Goal: Task Accomplishment & Management: Manage account settings

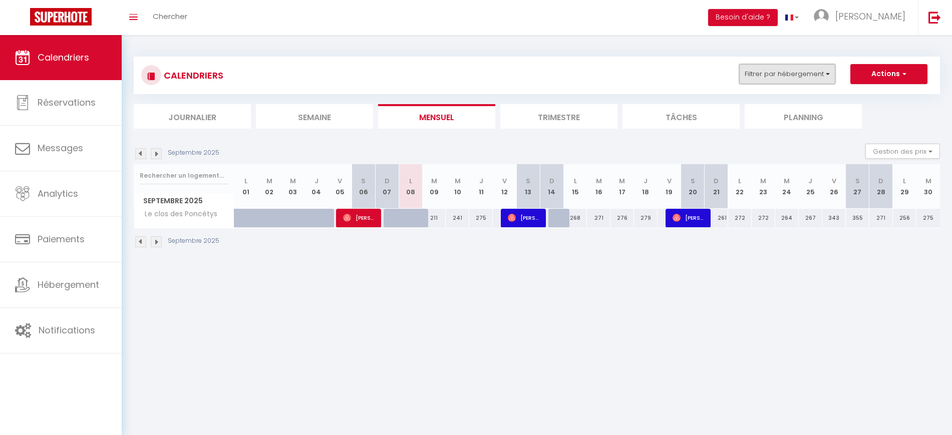
click at [771, 75] on button "Filtrer par hébergement" at bounding box center [787, 74] width 96 height 20
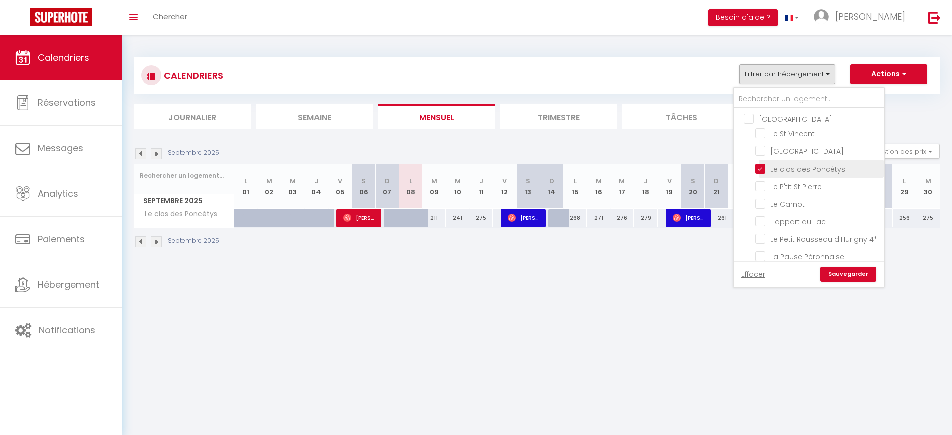
click at [778, 172] on input "Le clos des Poncétys" at bounding box center [817, 168] width 125 height 10
checkbox input "false"
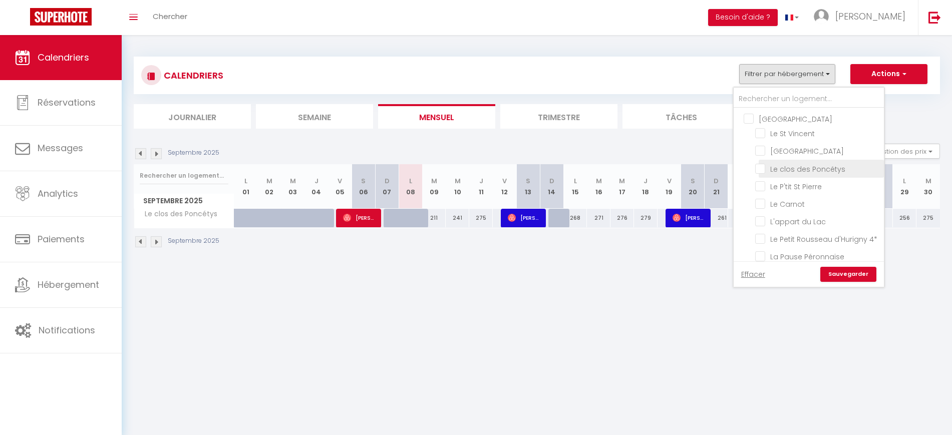
checkbox input "false"
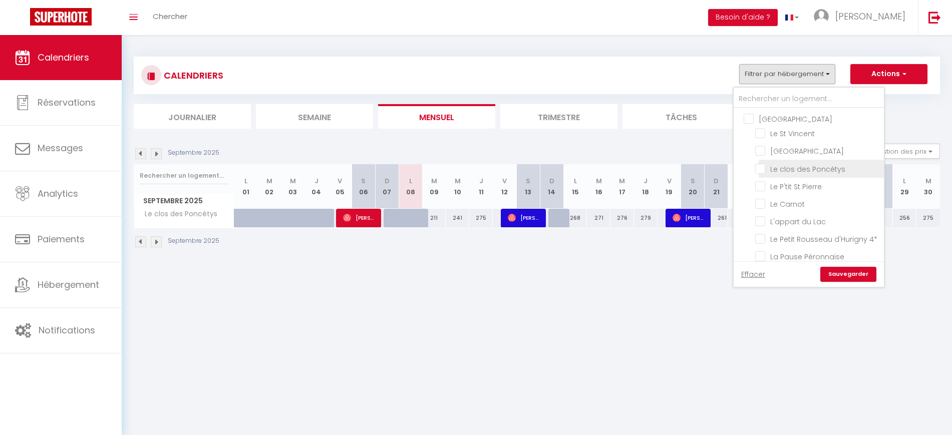
checkbox input "false"
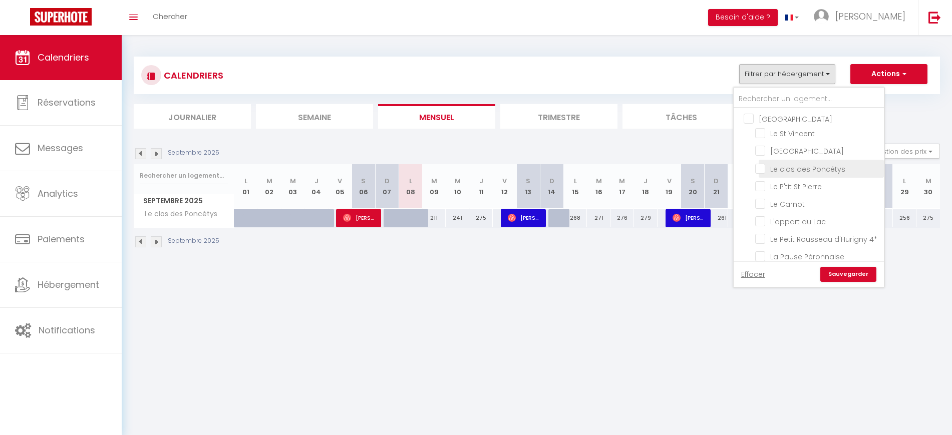
checkbox input "false"
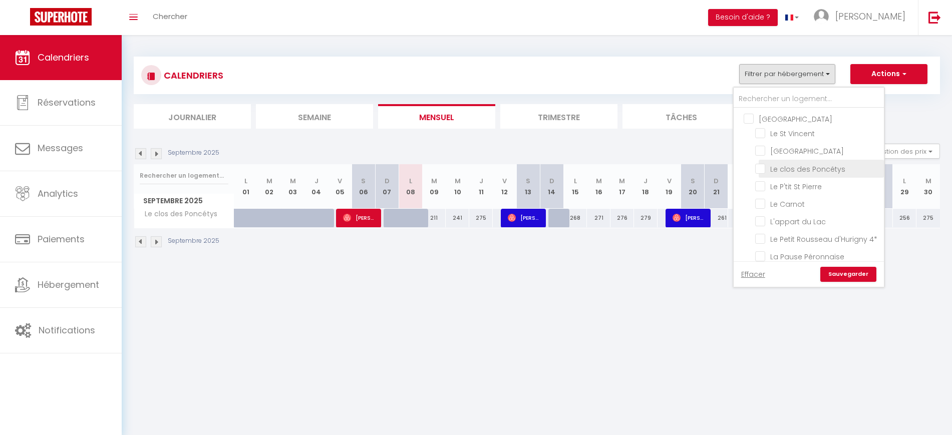
checkbox input "false"
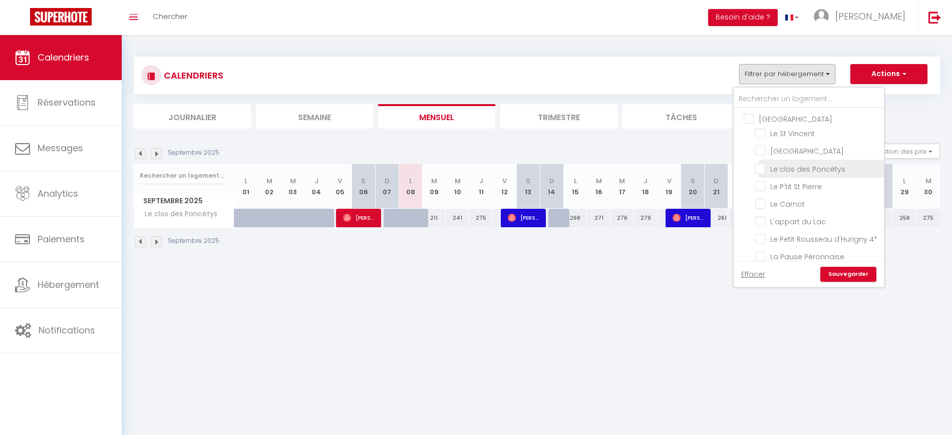
checkbox input "false"
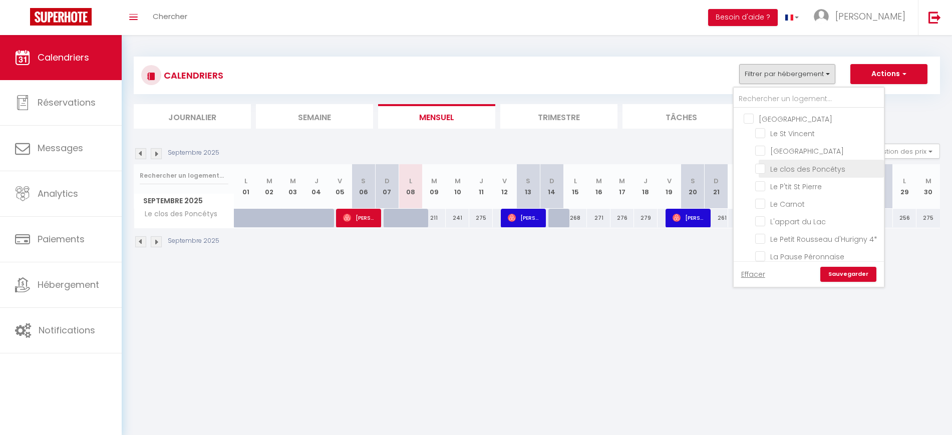
checkbox input "false"
click at [787, 132] on input "Le St Vincent" at bounding box center [817, 133] width 125 height 10
checkbox input "true"
checkbox input "false"
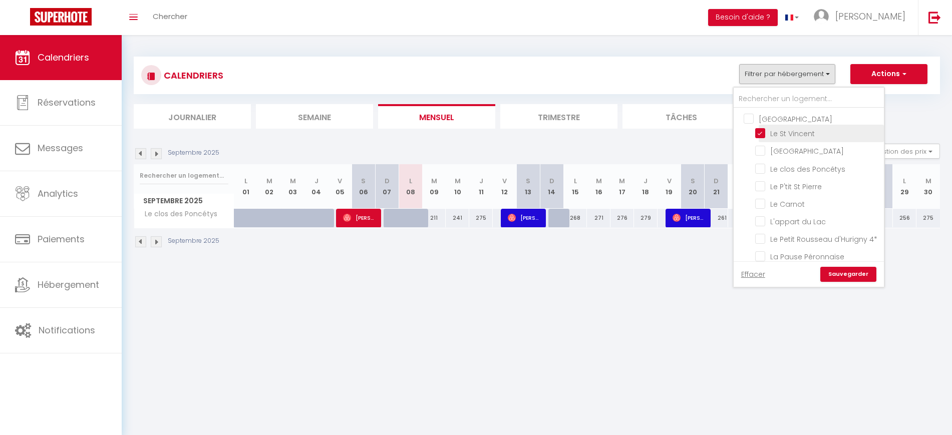
checkbox input "false"
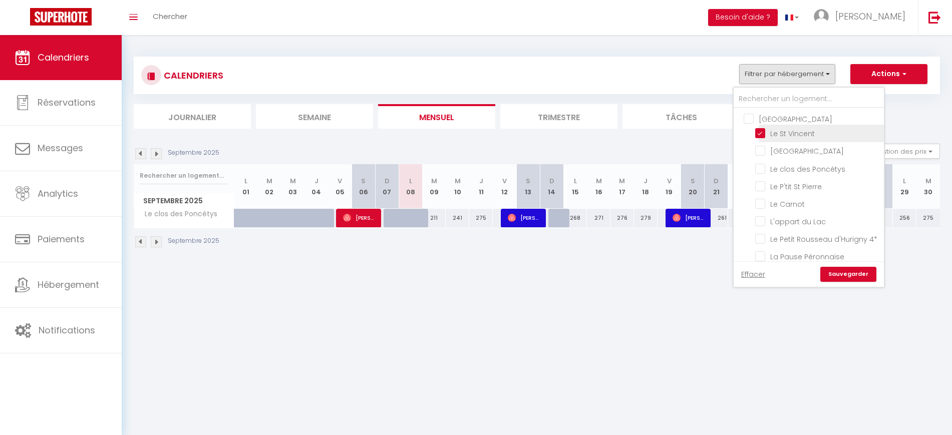
checkbox input "false"
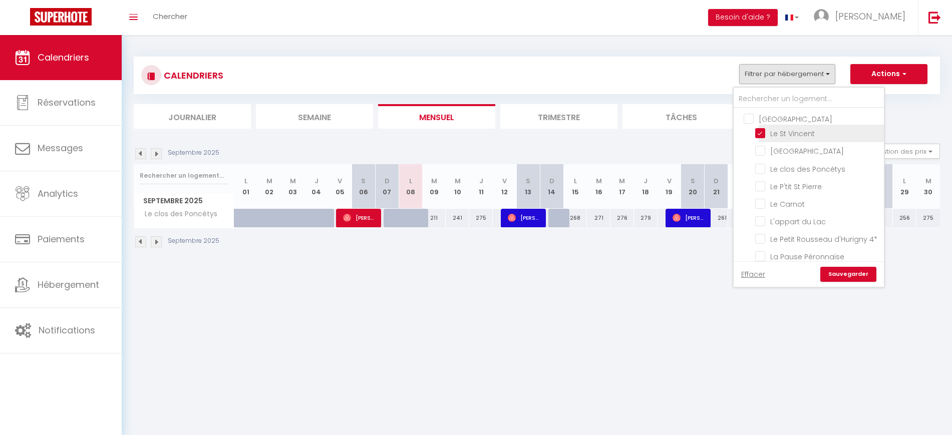
checkbox input "false"
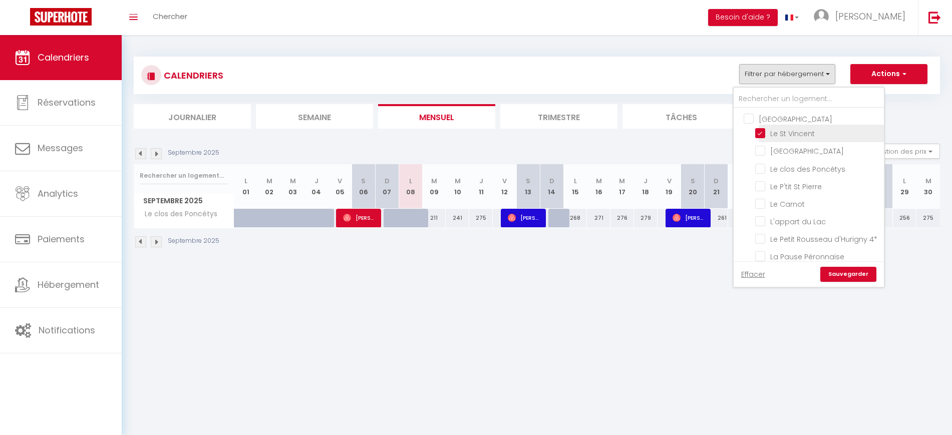
checkbox input "false"
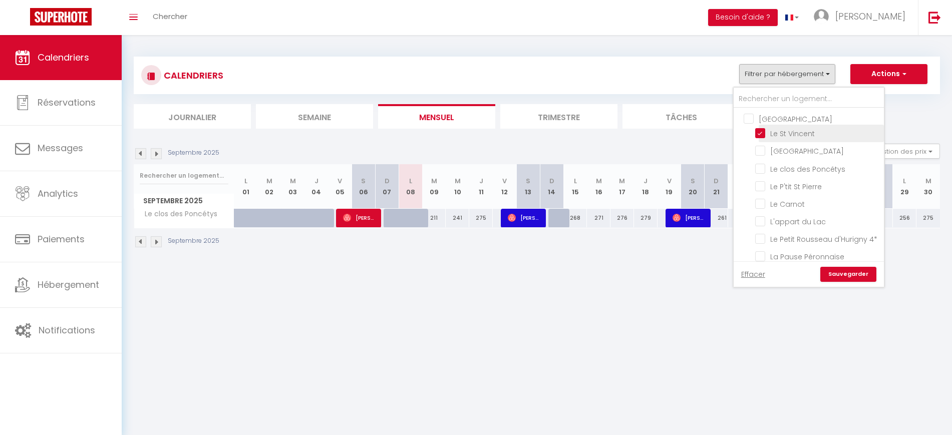
checkbox input "false"
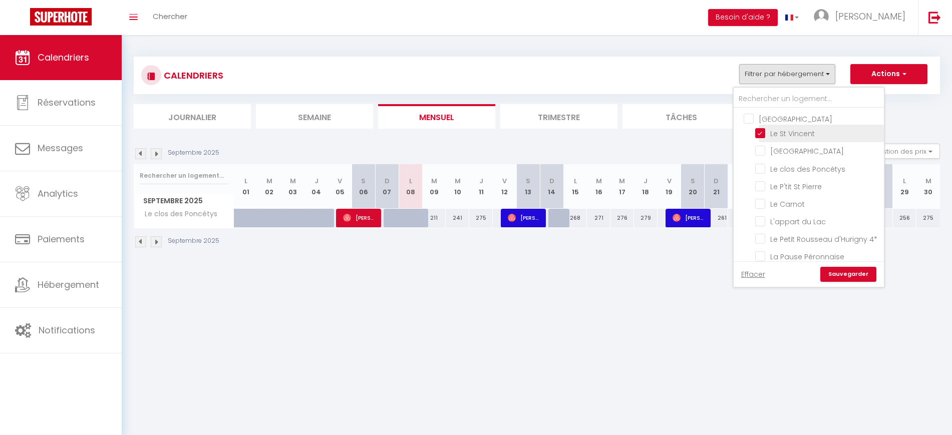
checkbox input "false"
click at [857, 270] on link "Sauvegarder" at bounding box center [848, 274] width 56 height 15
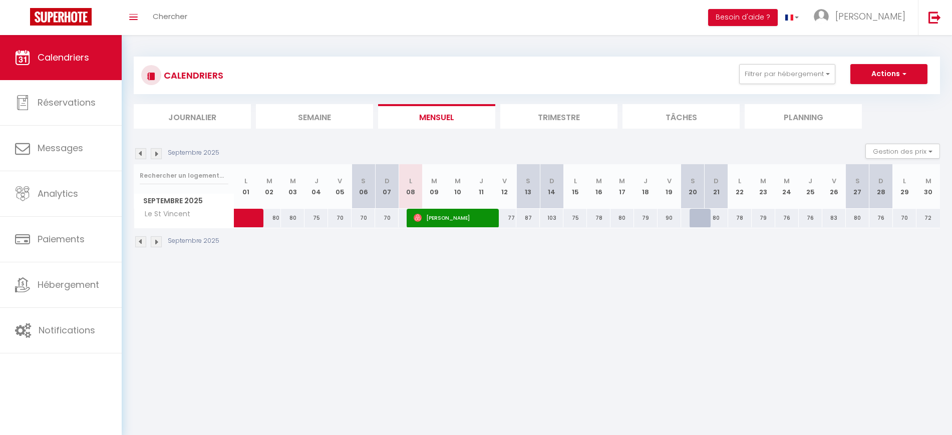
click at [141, 147] on div "Septembre 2025 Gestion des prix Nb Nuits minimum Règles Disponibilité" at bounding box center [537, 154] width 806 height 21
click at [138, 152] on img at bounding box center [140, 153] width 11 height 11
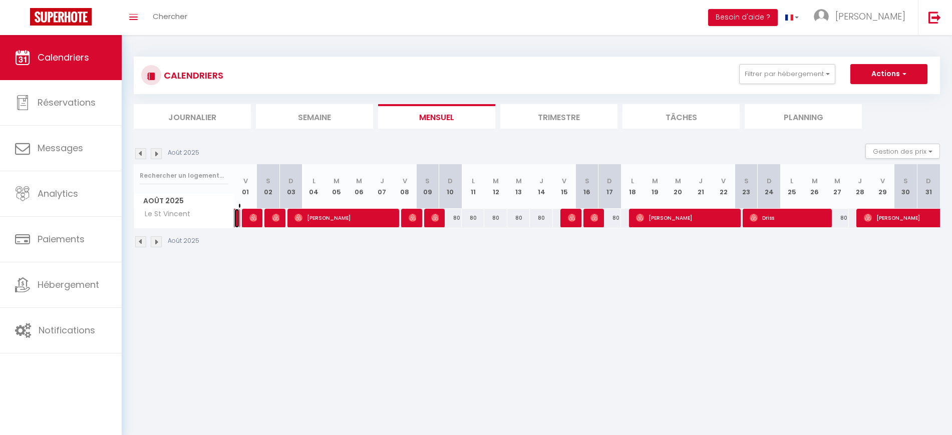
click at [237, 219] on link "[PERSON_NAME]" at bounding box center [236, 218] width 5 height 19
select select "OK"
select select "0"
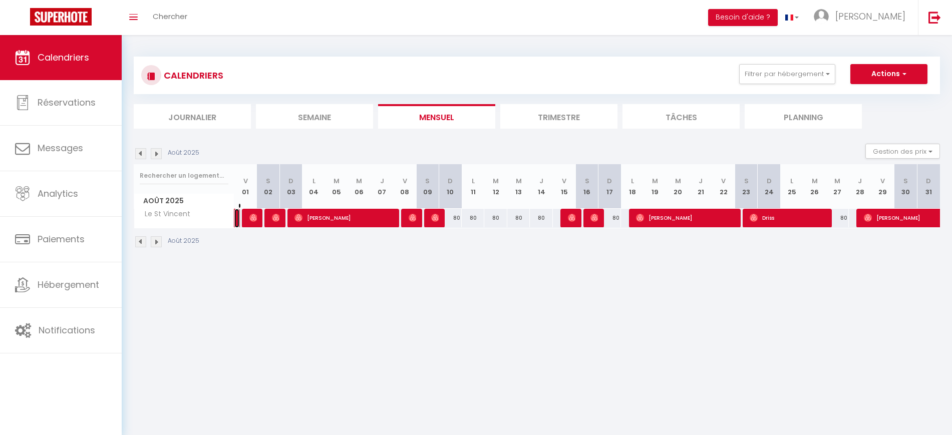
select select "1"
select select
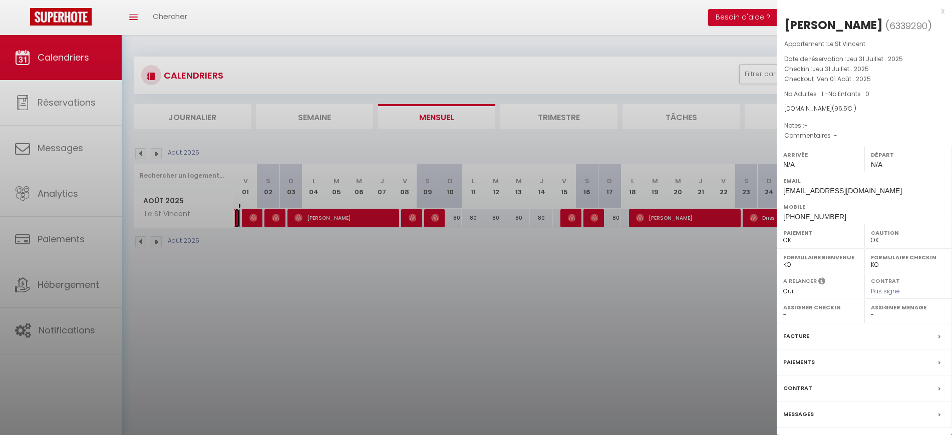
select select "34347"
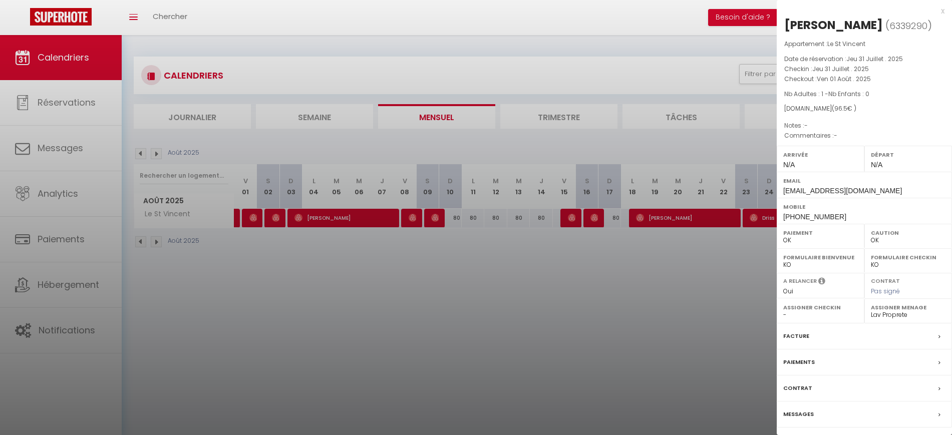
click at [332, 286] on div at bounding box center [476, 217] width 952 height 435
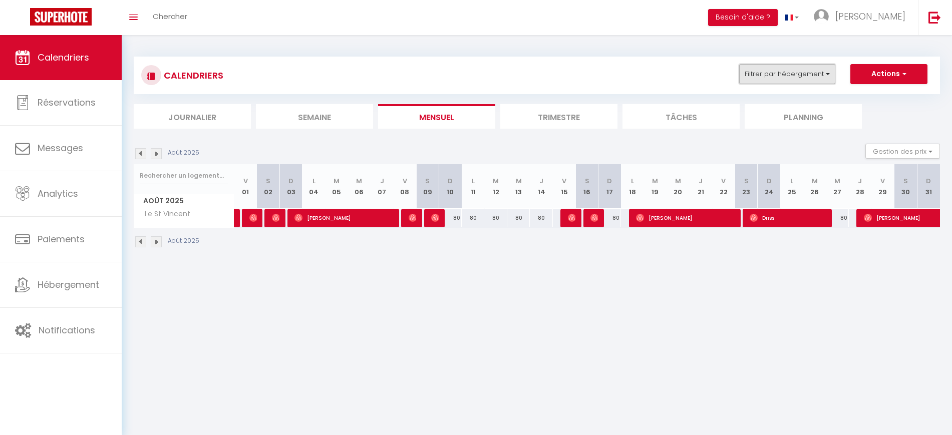
click at [760, 74] on button "Filtrer par hébergement" at bounding box center [787, 74] width 96 height 20
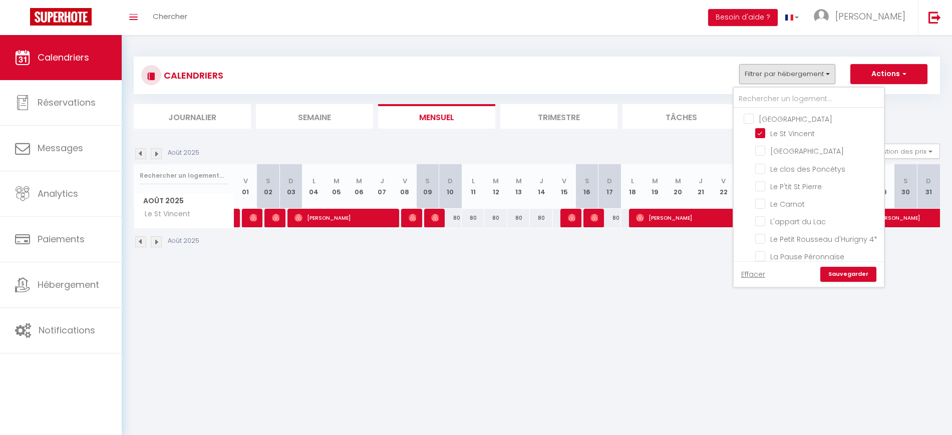
click at [700, 331] on body "🟢 Des questions ou besoin d'assistance pour la migration AirBnB? Connectez-vous…" at bounding box center [476, 252] width 952 height 435
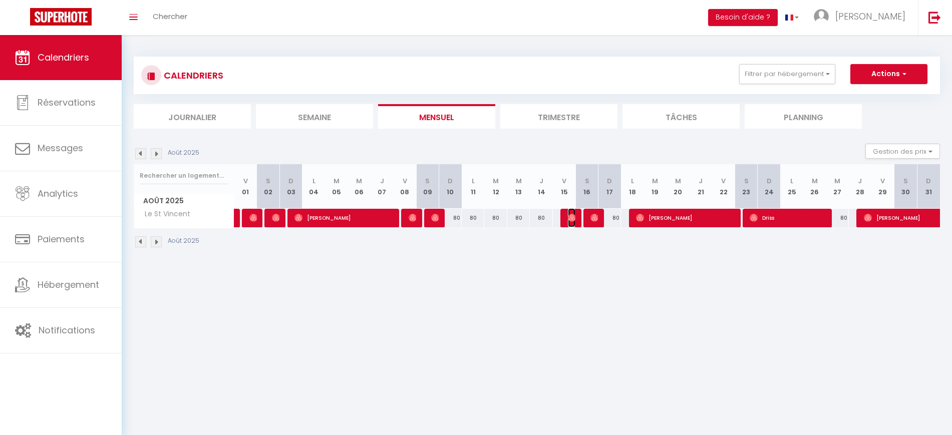
click at [573, 215] on img at bounding box center [572, 218] width 8 height 8
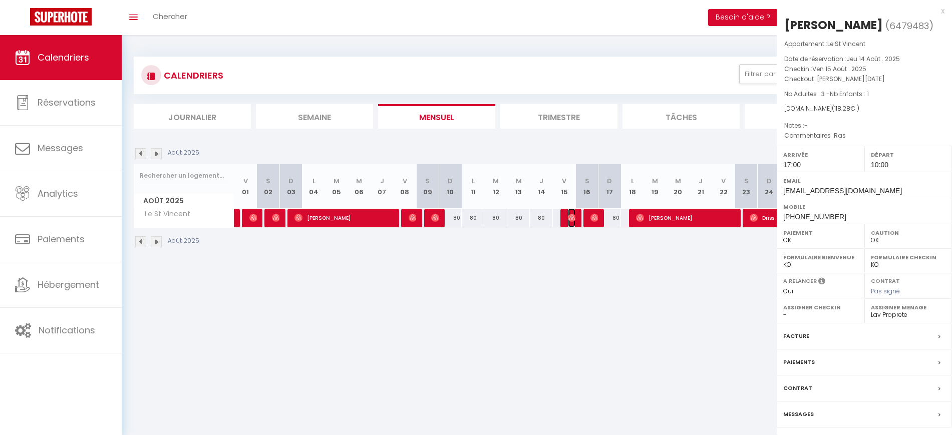
select select
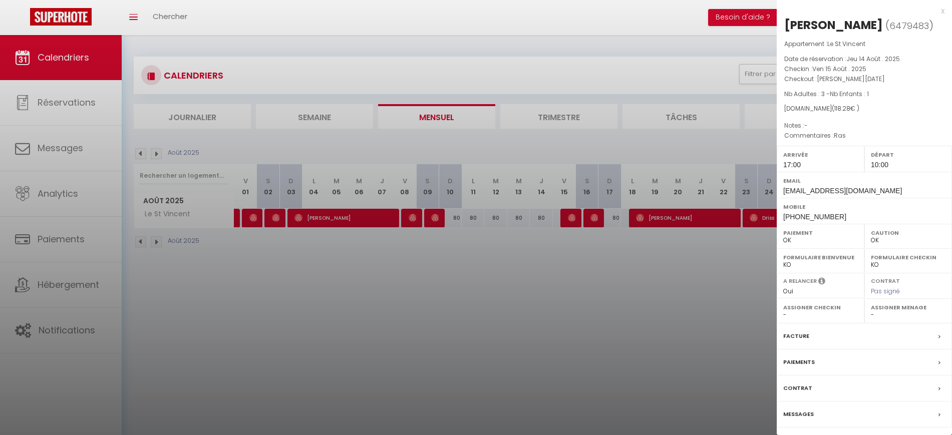
click at [563, 291] on div at bounding box center [476, 217] width 952 height 435
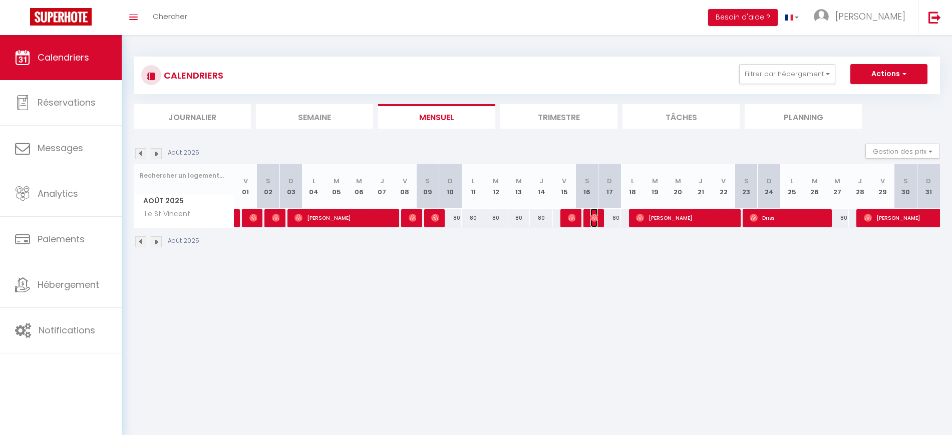
click at [593, 218] on img at bounding box center [594, 218] width 8 height 8
select select "KO"
select select "0"
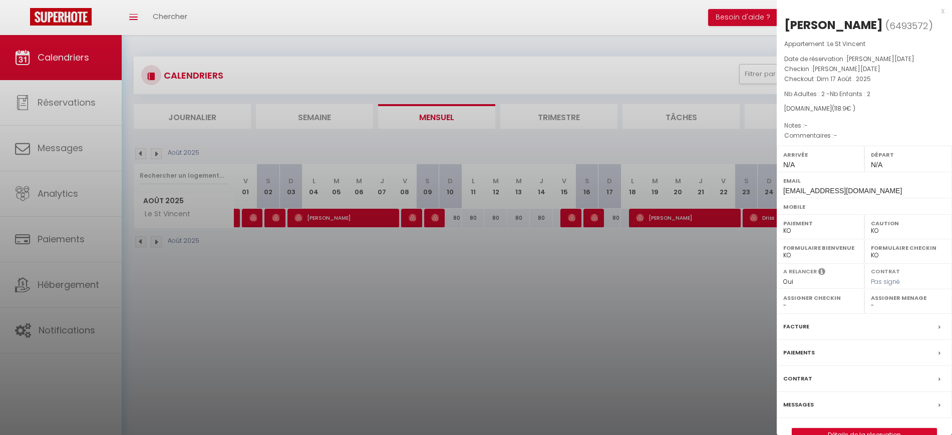
click at [580, 281] on div at bounding box center [476, 217] width 952 height 435
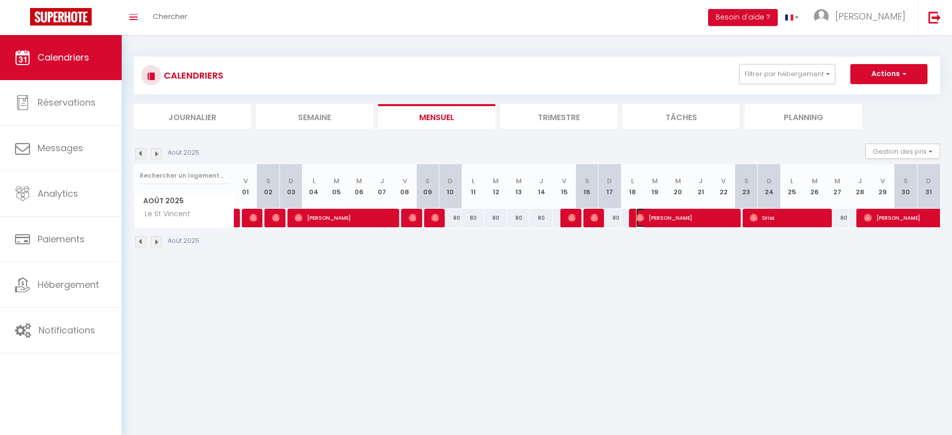
click at [726, 223] on span "[PERSON_NAME]" at bounding box center [685, 217] width 98 height 19
select select "OK"
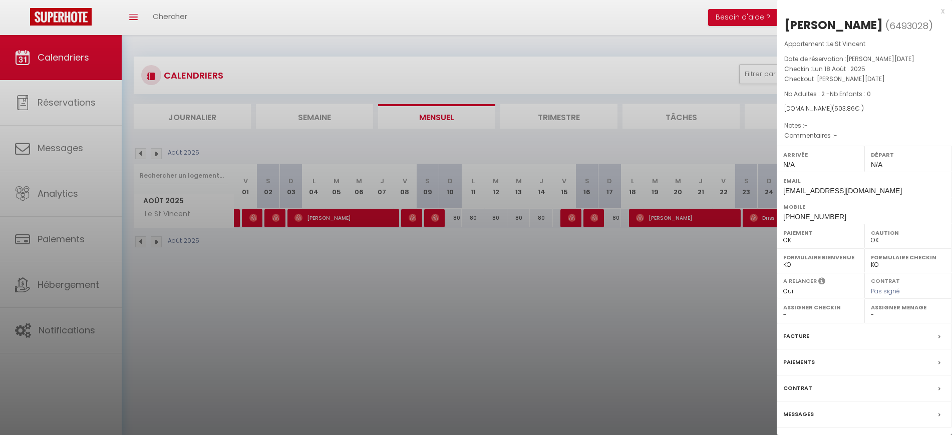
click at [700, 304] on div at bounding box center [476, 217] width 952 height 435
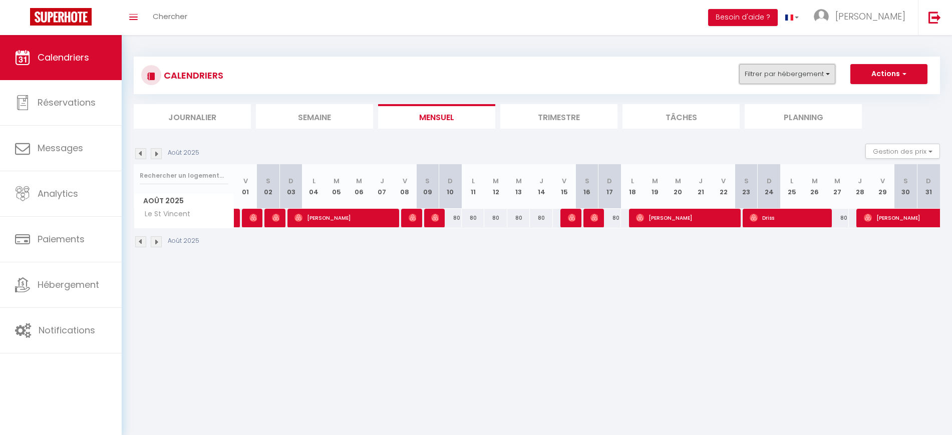
click at [804, 67] on button "Filtrer par hébergement" at bounding box center [787, 74] width 96 height 20
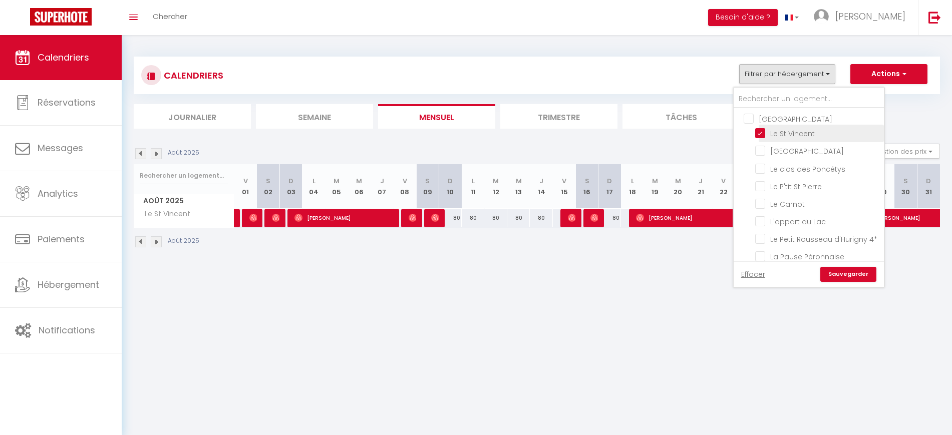
click at [787, 130] on input "Le St Vincent" at bounding box center [817, 133] width 125 height 10
checkbox input "false"
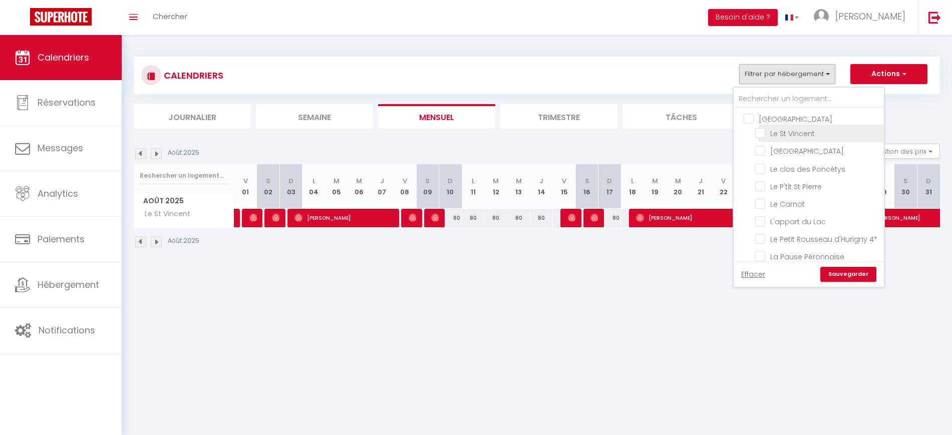
checkbox input "false"
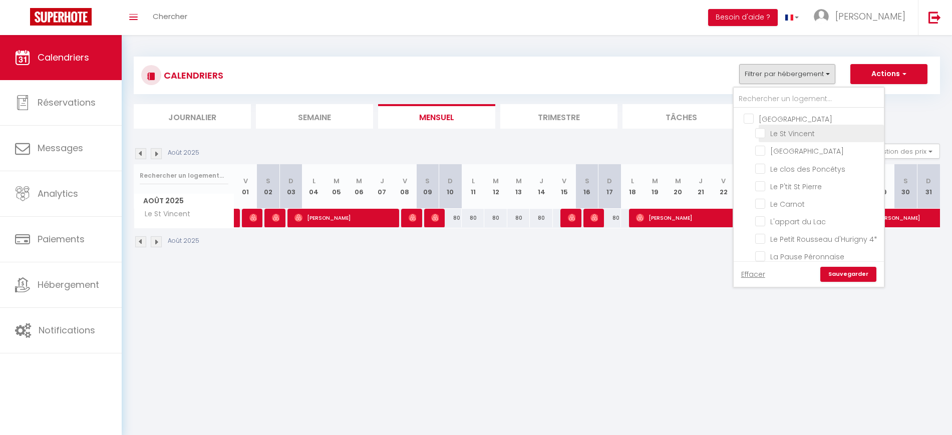
checkbox input "false"
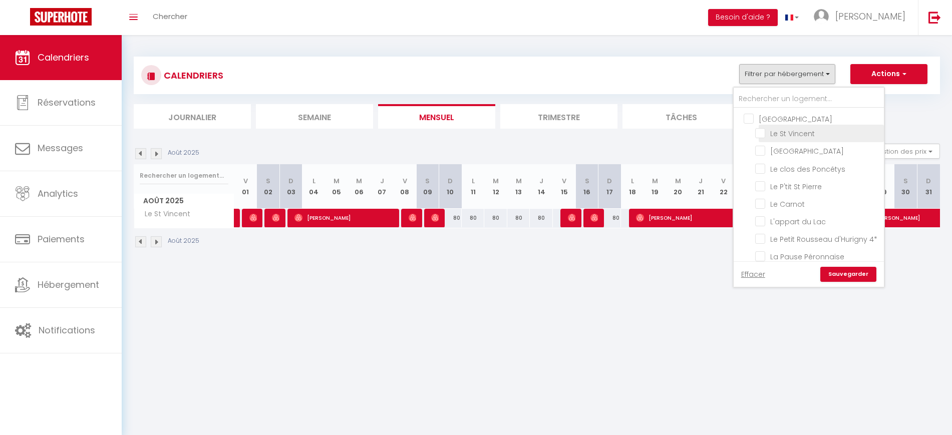
checkbox input "false"
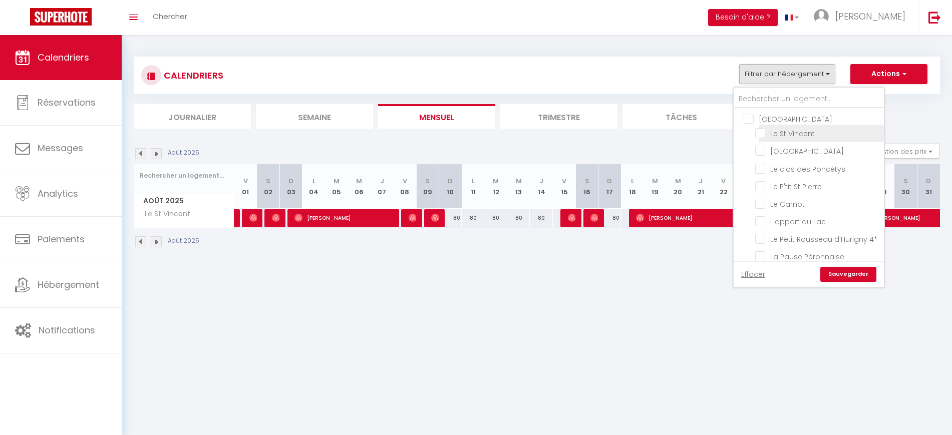
checkbox input "false"
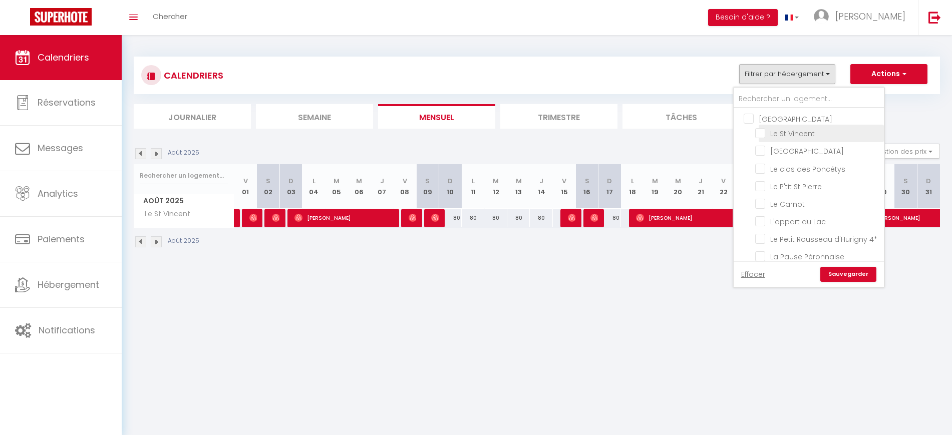
checkbox input "false"
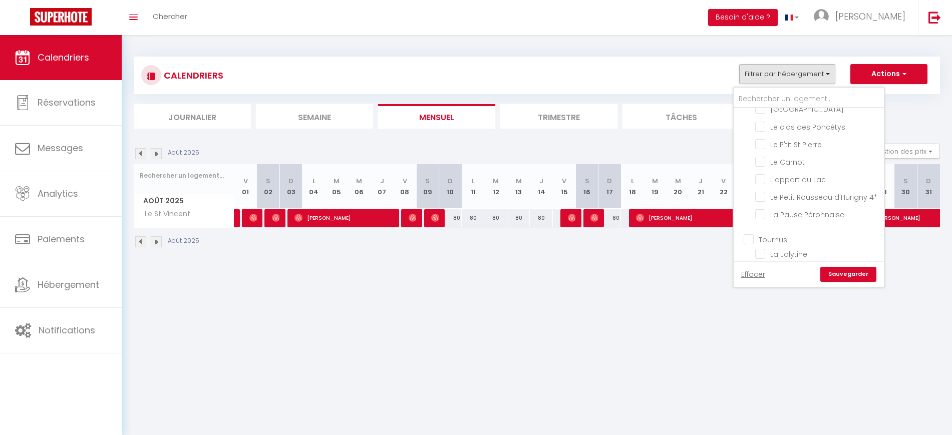
scroll to position [63, 0]
click at [780, 178] on input "Le Petit Rousseau d'Hurigny 4*" at bounding box center [817, 176] width 125 height 10
checkbox input "true"
checkbox input "false"
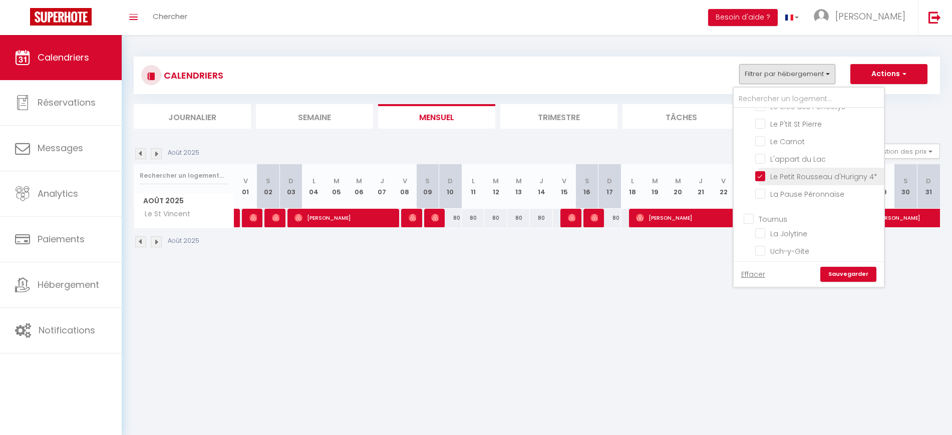
checkbox input "false"
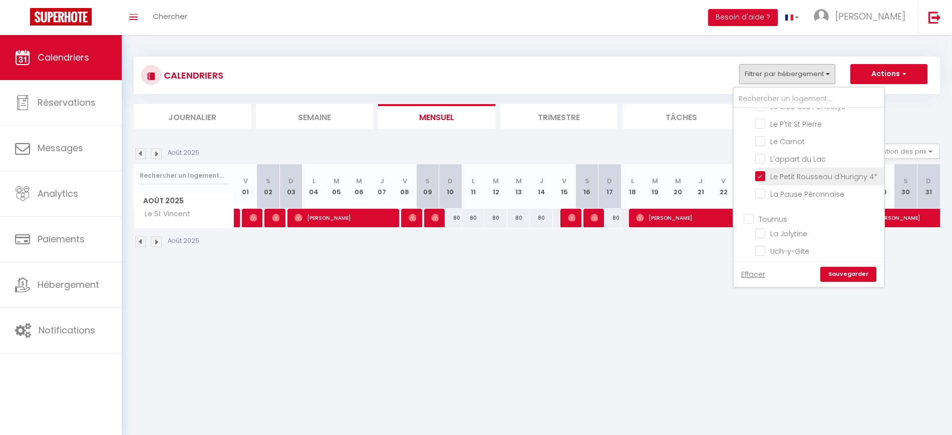
checkbox input "false"
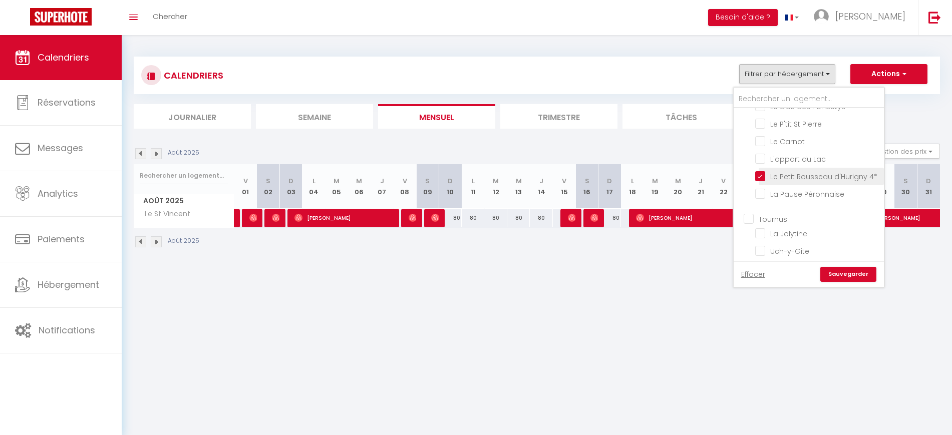
checkbox input "false"
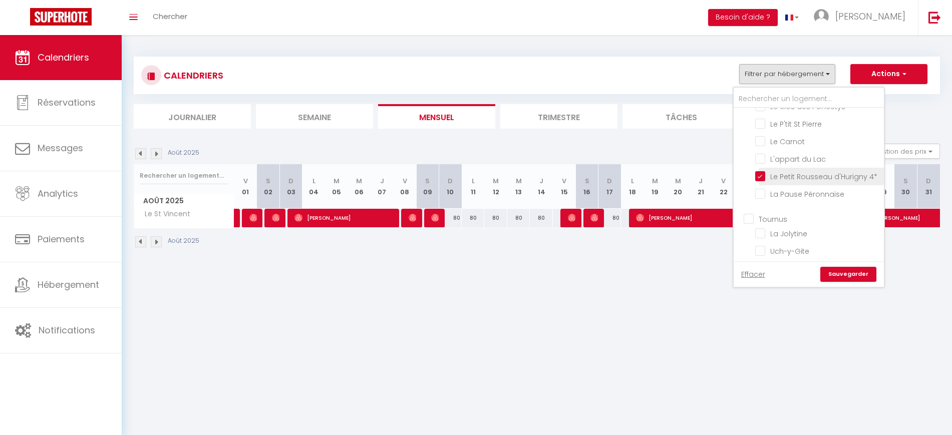
checkbox input "false"
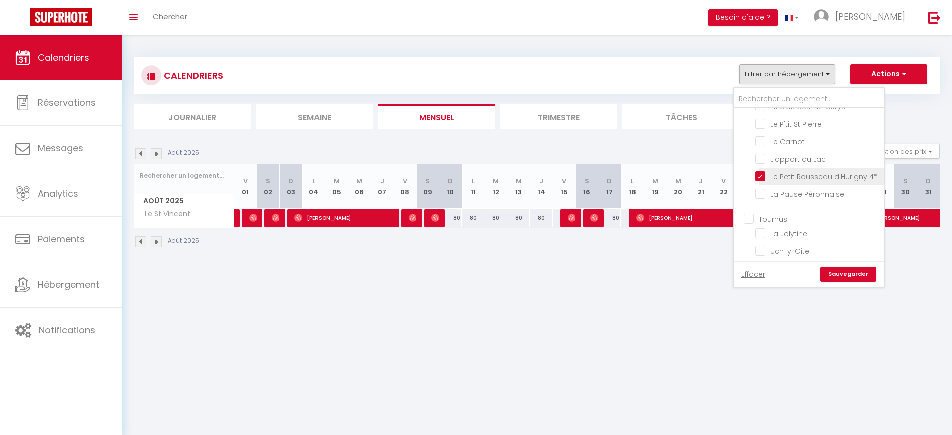
checkbox input "false"
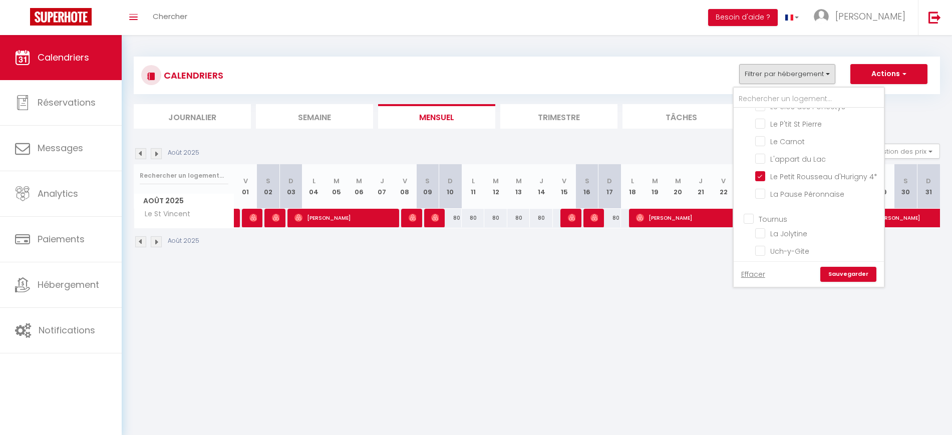
click at [842, 270] on link "Sauvegarder" at bounding box center [848, 274] width 56 height 15
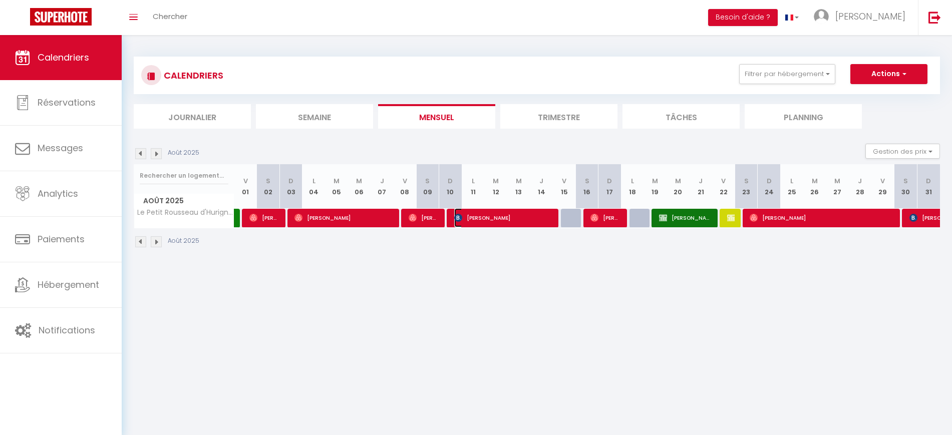
click at [525, 210] on span "[PERSON_NAME]" at bounding box center [503, 217] width 98 height 19
select select "34347"
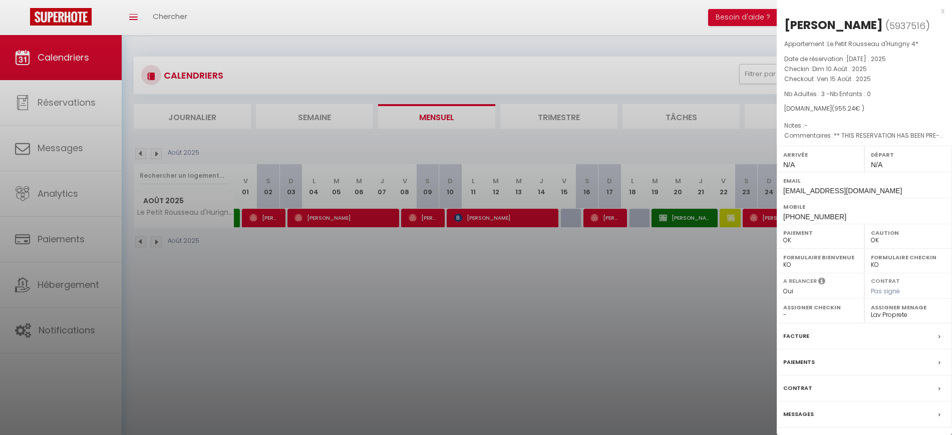
click at [520, 265] on div at bounding box center [476, 217] width 952 height 435
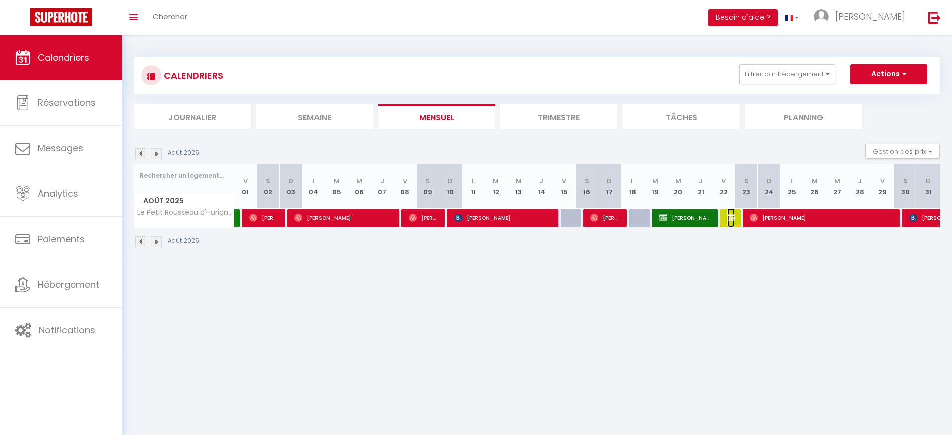
click at [732, 219] on img at bounding box center [731, 218] width 8 height 8
select select "KO"
select select
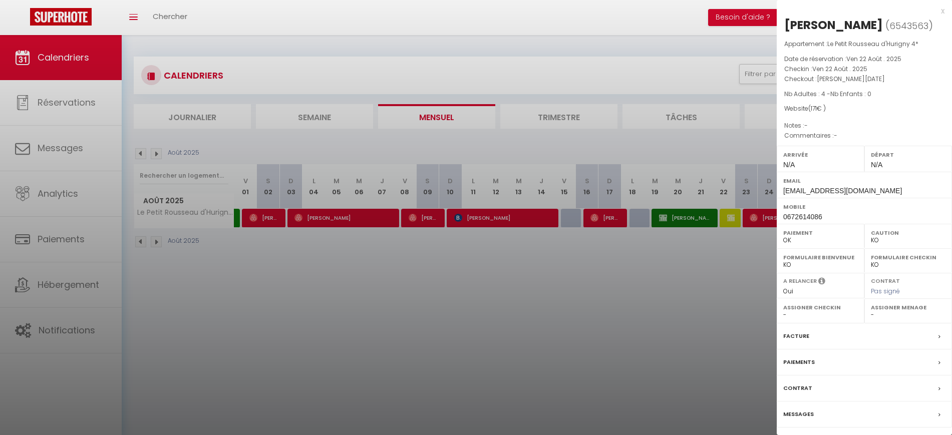
click at [716, 260] on div at bounding box center [476, 217] width 952 height 435
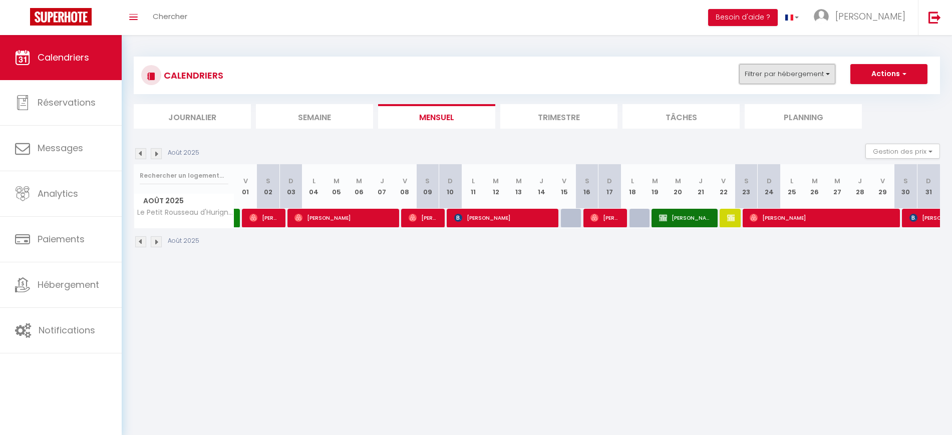
click at [799, 69] on button "Filtrer par hébergement" at bounding box center [787, 74] width 96 height 20
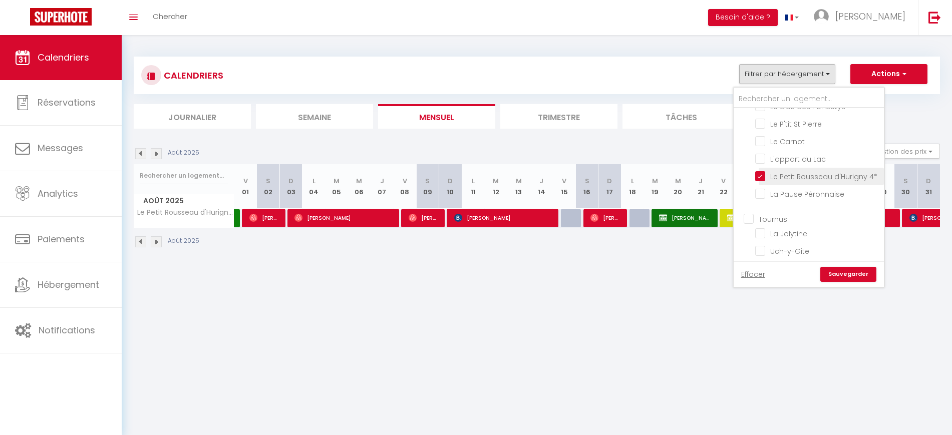
click at [773, 176] on input "Le Petit Rousseau d'Hurigny 4*" at bounding box center [817, 176] width 125 height 10
checkbox input "false"
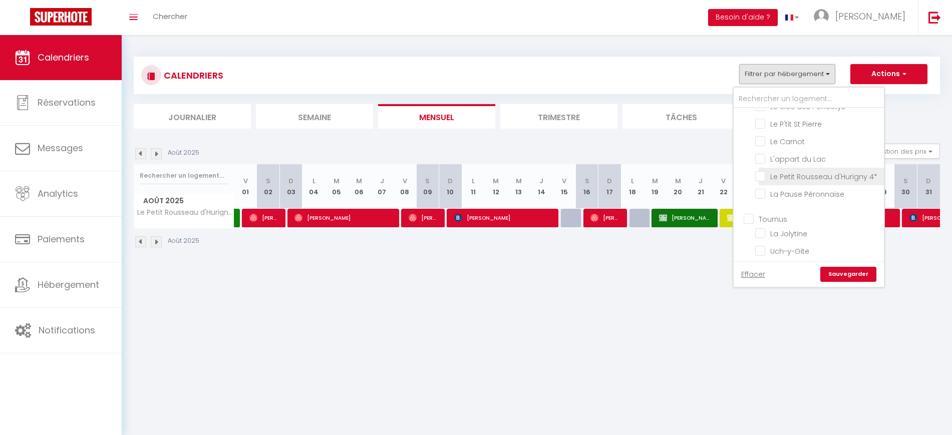
checkbox input "false"
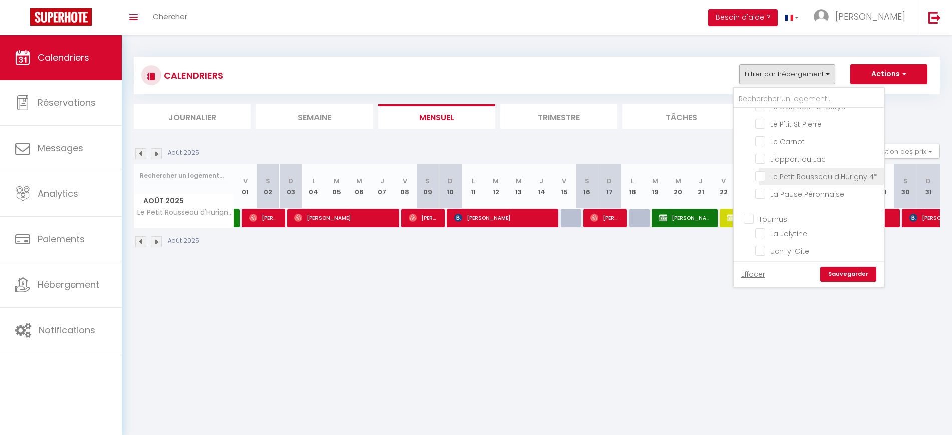
checkbox input "false"
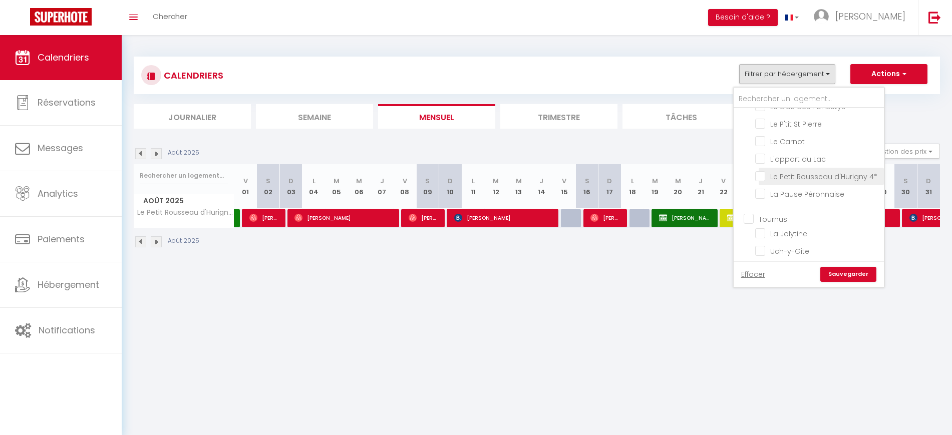
checkbox input "false"
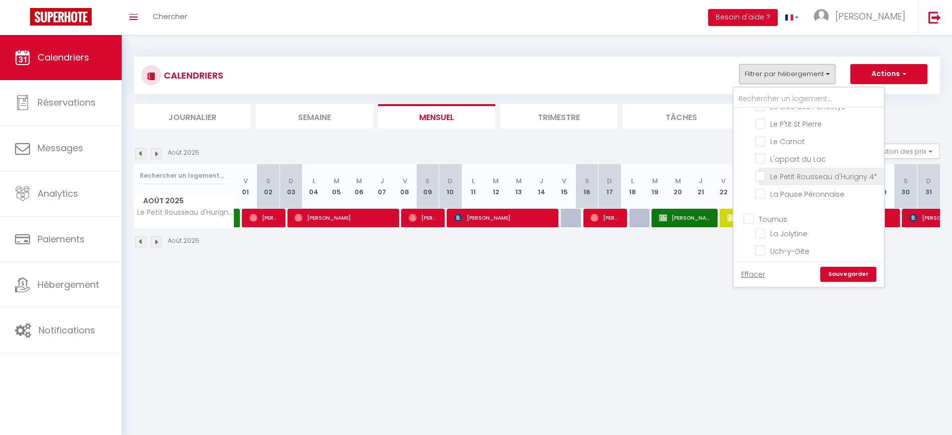
checkbox input "false"
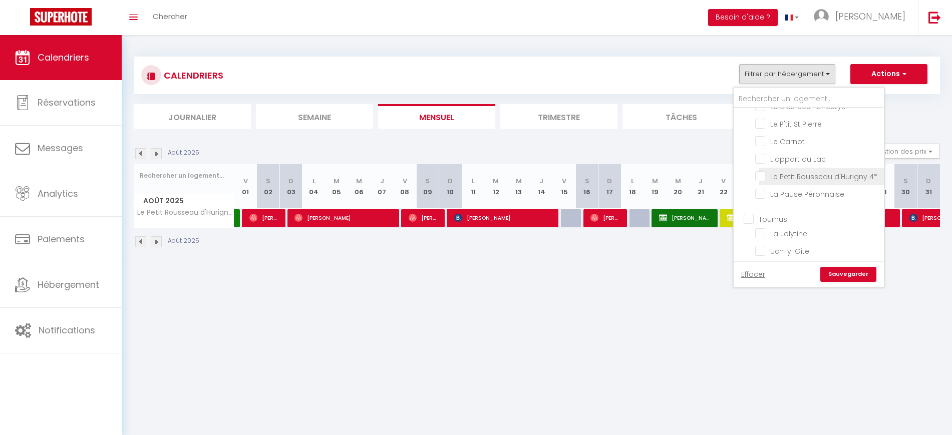
checkbox input "false"
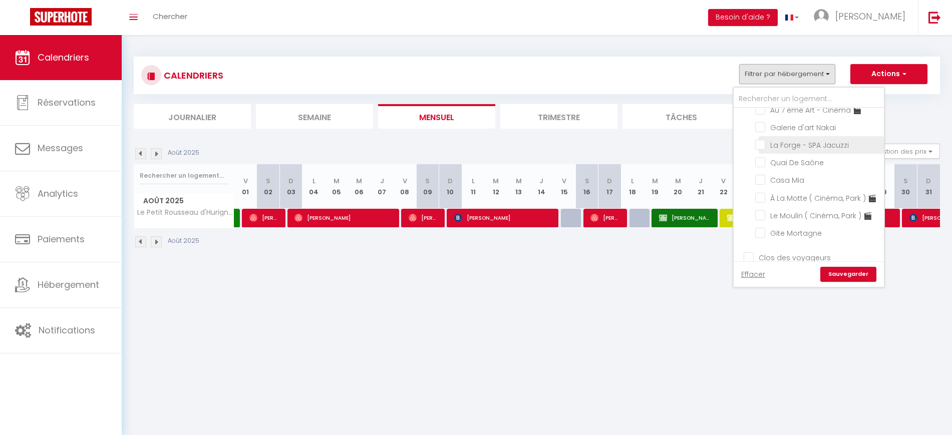
scroll to position [313, 0]
click at [780, 111] on input "Galerie d'art Nakai" at bounding box center [817, 106] width 125 height 10
checkbox input "true"
checkbox input "false"
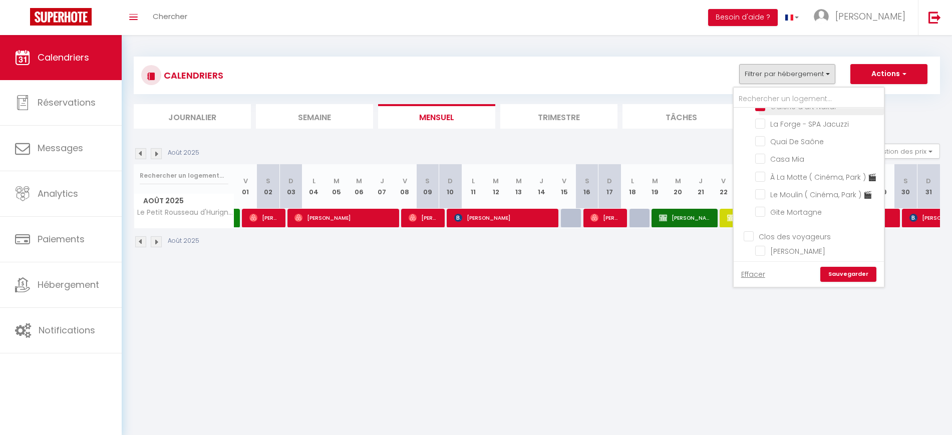
checkbox input "false"
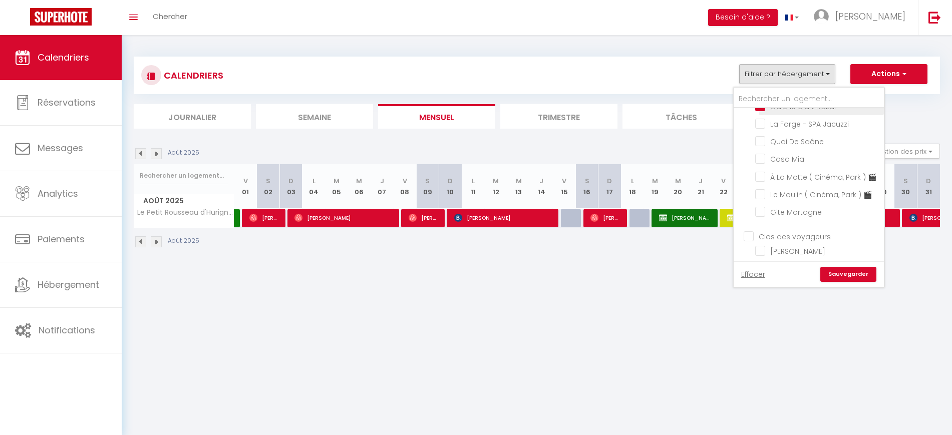
checkbox input "false"
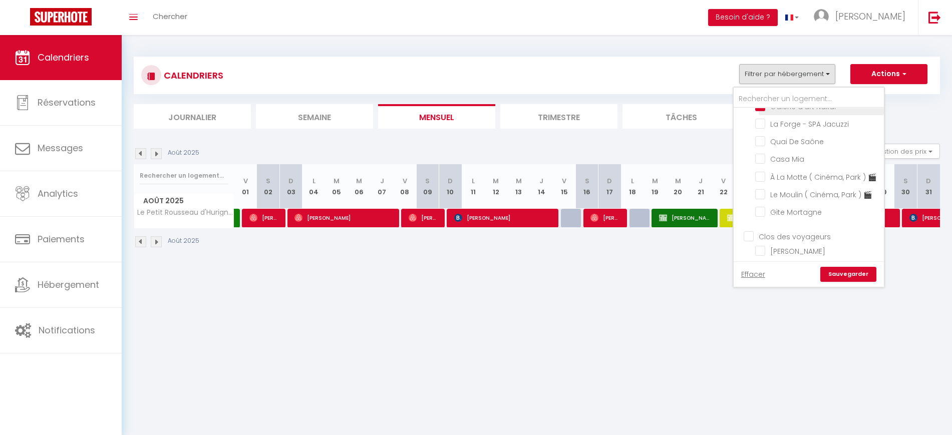
checkbox input "false"
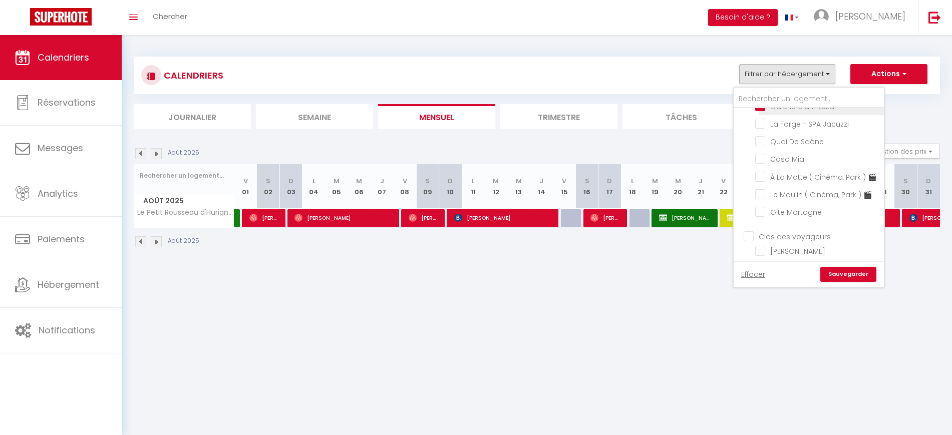
checkbox input "false"
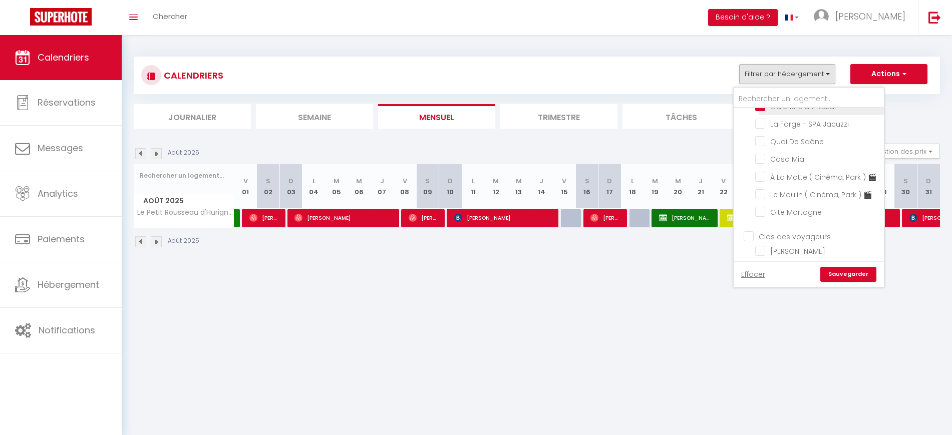
checkbox input "false"
click at [860, 271] on link "Sauvegarder" at bounding box center [848, 274] width 56 height 15
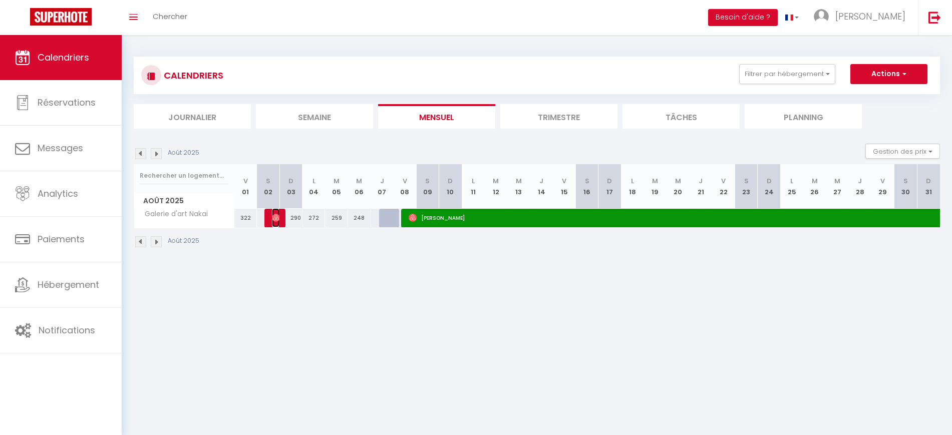
click at [277, 221] on img at bounding box center [276, 218] width 8 height 8
select select "OK"
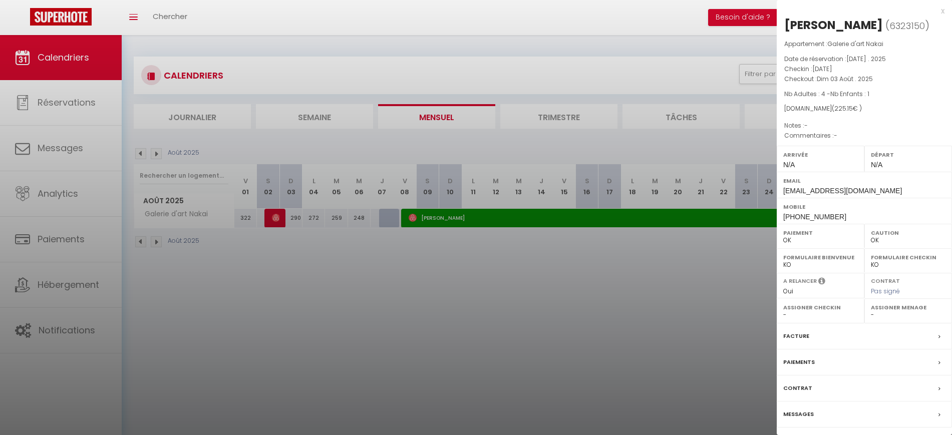
click at [441, 277] on div at bounding box center [476, 217] width 952 height 435
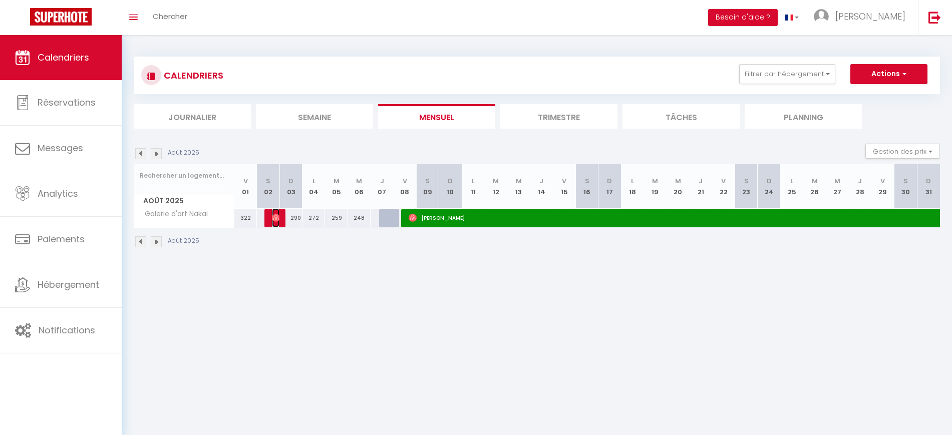
click at [272, 215] on img at bounding box center [276, 218] width 8 height 8
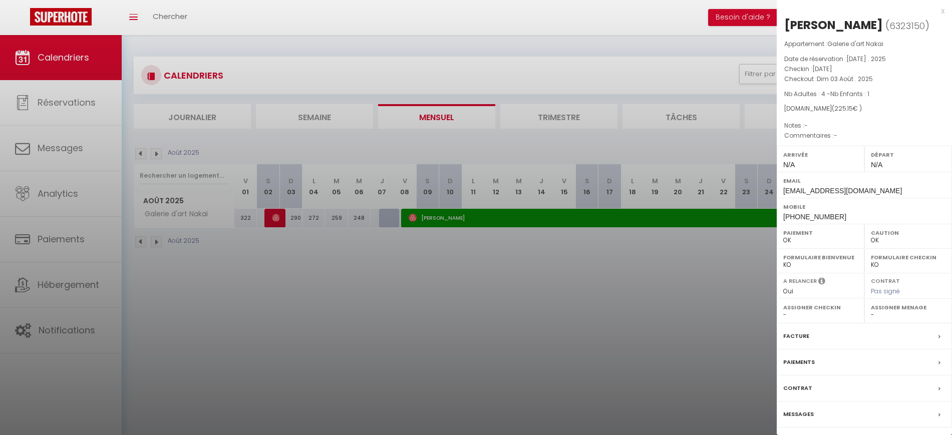
click at [406, 291] on div at bounding box center [476, 217] width 952 height 435
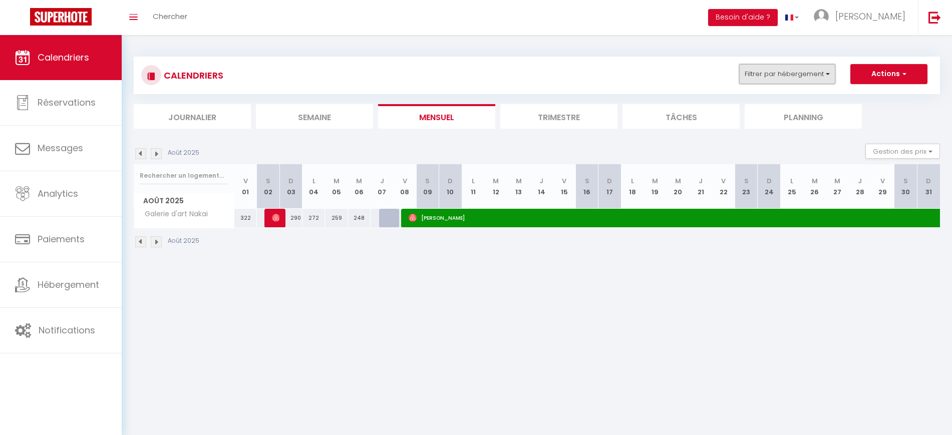
click at [756, 71] on button "Filtrer par hébergement" at bounding box center [787, 74] width 96 height 20
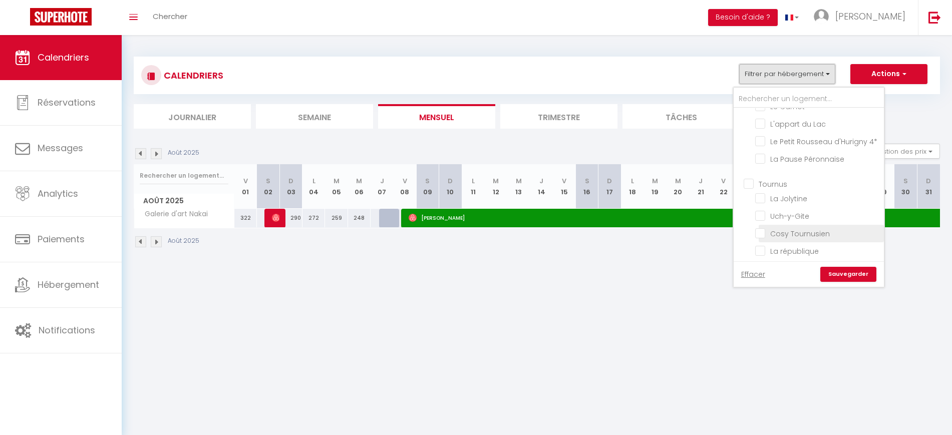
scroll to position [125, 0]
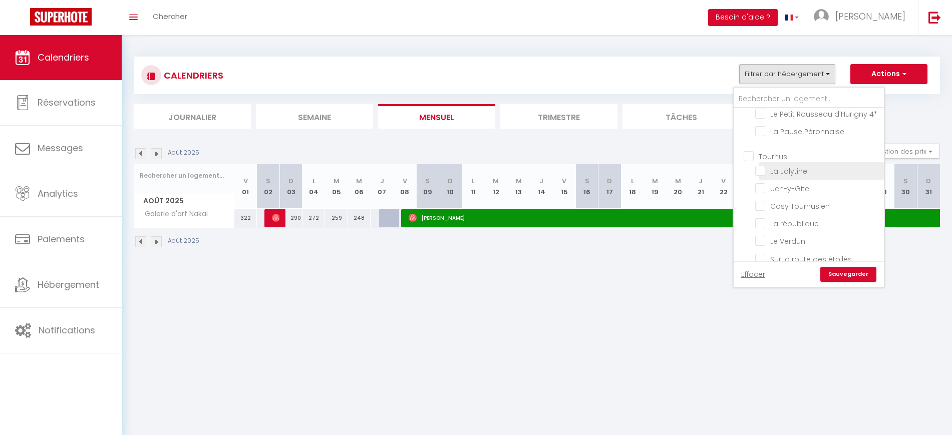
click at [759, 175] on input "La Jolytine" at bounding box center [817, 170] width 125 height 10
checkbox input "true"
checkbox input "false"
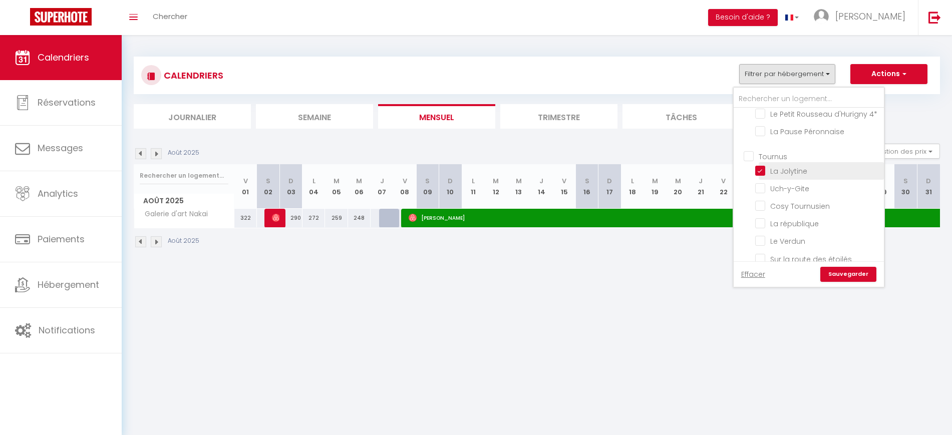
checkbox input "false"
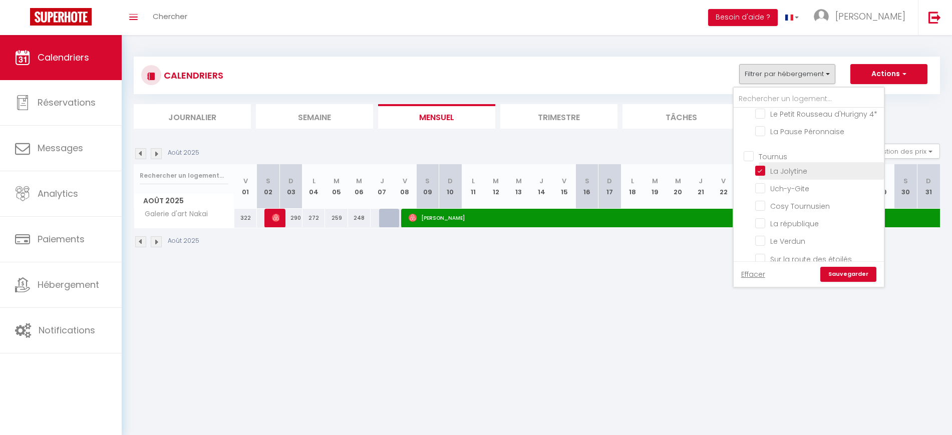
checkbox input "false"
click at [854, 275] on link "Sauvegarder" at bounding box center [848, 274] width 56 height 15
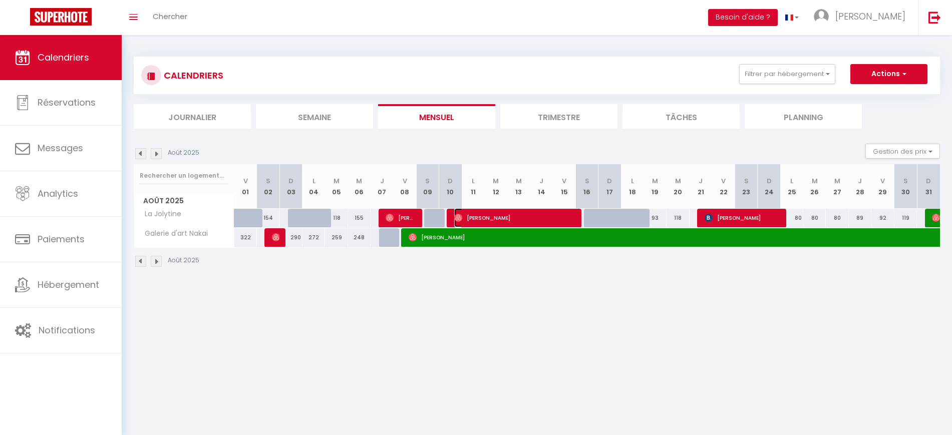
click at [537, 214] on span "[PERSON_NAME]" at bounding box center [514, 217] width 120 height 19
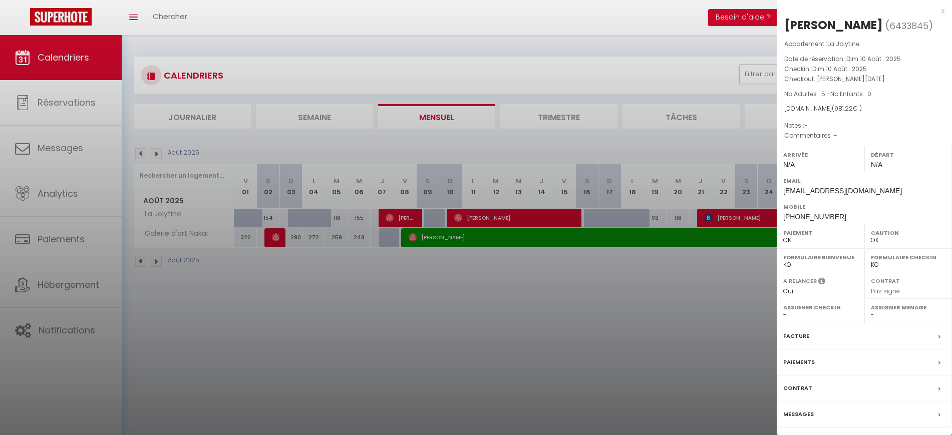
click at [558, 344] on div at bounding box center [476, 217] width 952 height 435
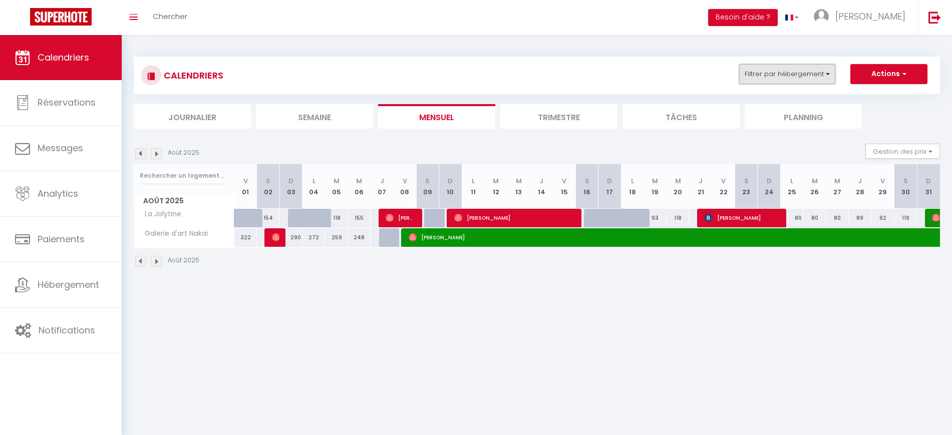
click at [762, 79] on button "Filtrer par hébergement" at bounding box center [787, 74] width 96 height 20
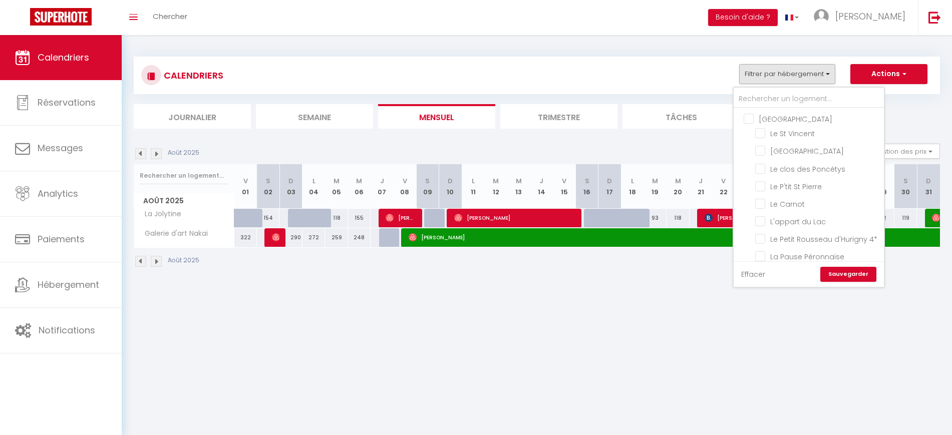
click at [749, 277] on link "Effacer" at bounding box center [753, 274] width 24 height 11
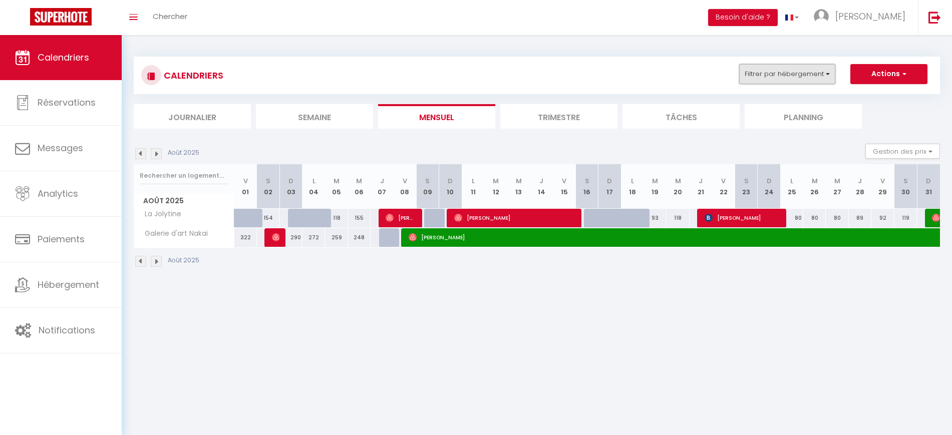
click at [775, 71] on button "Filtrer par hébergement" at bounding box center [787, 74] width 96 height 20
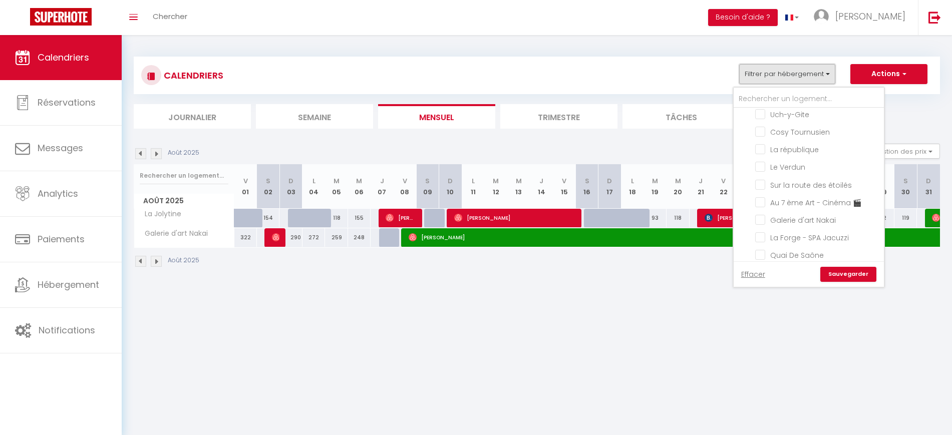
scroll to position [198, 0]
click at [807, 137] on input "Cosy Tournusien" at bounding box center [817, 132] width 125 height 10
click at [846, 271] on link "Sauvegarder" at bounding box center [848, 274] width 56 height 15
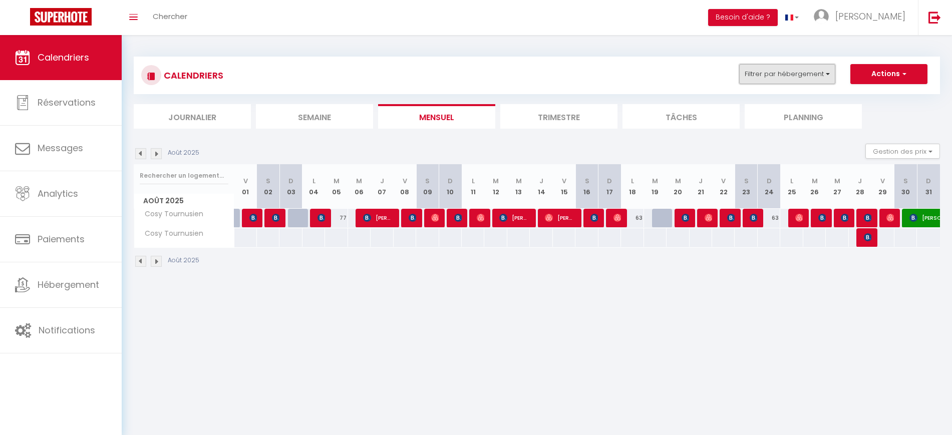
click at [826, 83] on button "Filtrer par hébergement" at bounding box center [787, 74] width 96 height 20
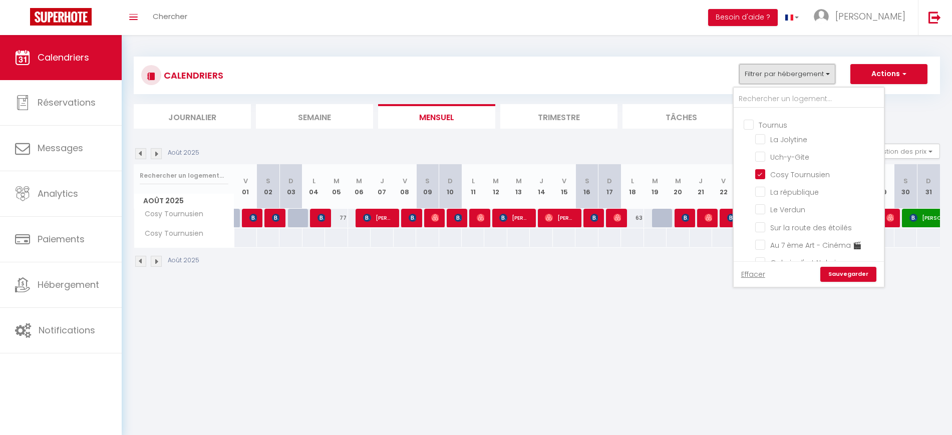
scroll to position [163, 0]
click at [809, 172] on input "Cosy Tournusien" at bounding box center [817, 167] width 125 height 10
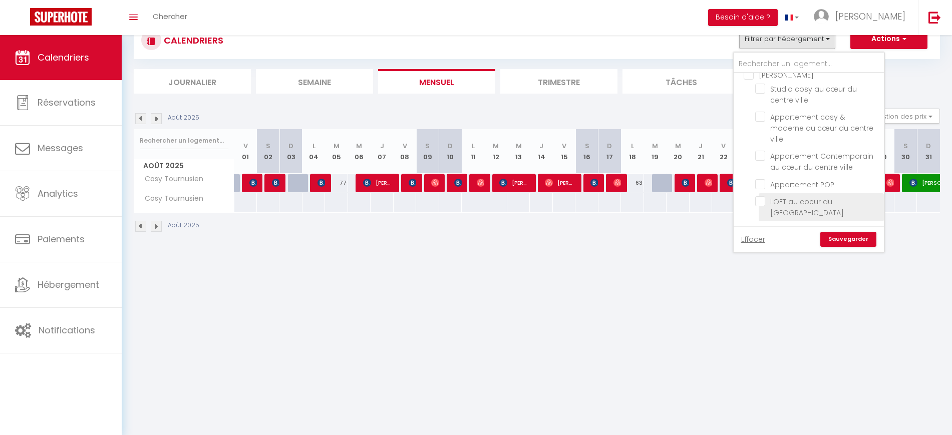
click at [802, 206] on input "LOFT au coeur du [GEOGRAPHIC_DATA]" at bounding box center [817, 201] width 125 height 10
click at [841, 239] on link "Sauvegarder" at bounding box center [848, 239] width 56 height 15
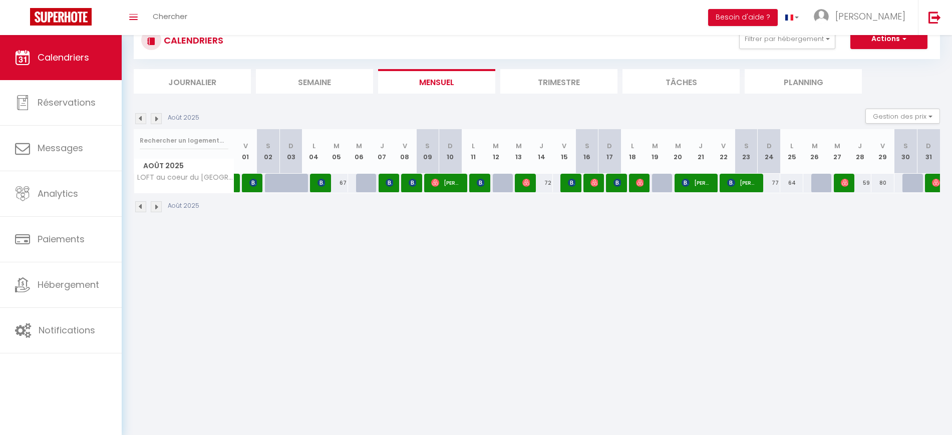
click at [155, 120] on img at bounding box center [156, 118] width 11 height 11
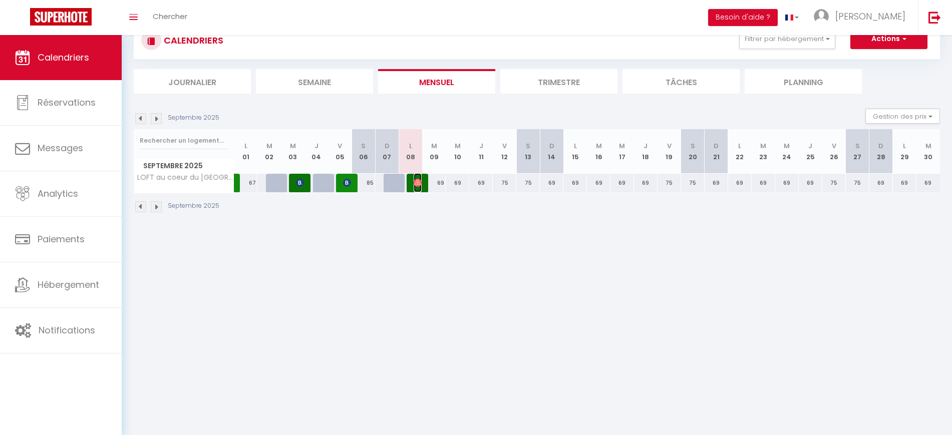
click at [415, 190] on span "[PERSON_NAME]" at bounding box center [418, 182] width 8 height 19
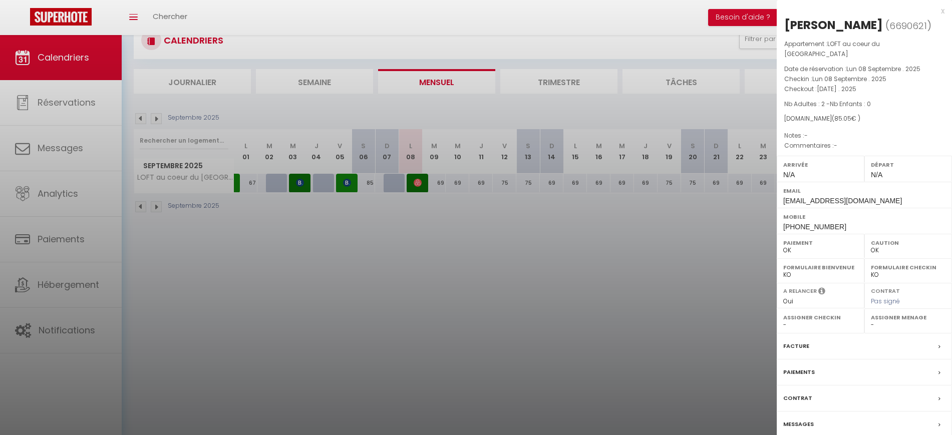
click at [803, 419] on label "Messages" at bounding box center [798, 424] width 31 height 11
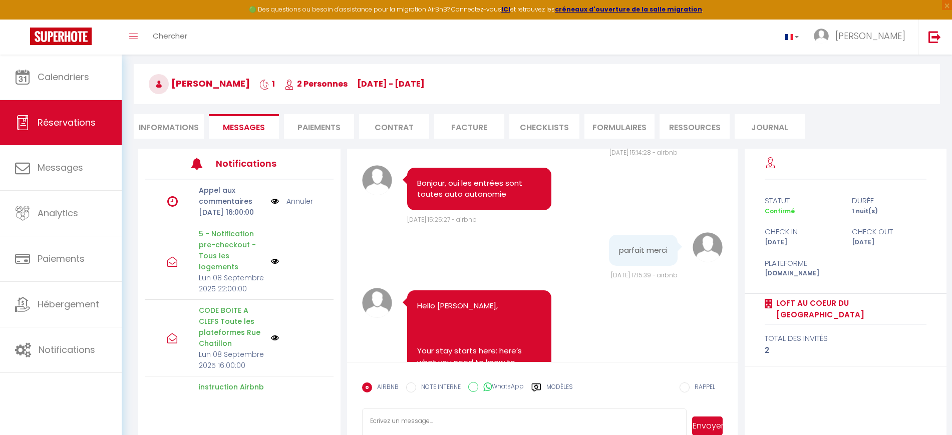
scroll to position [64, 0]
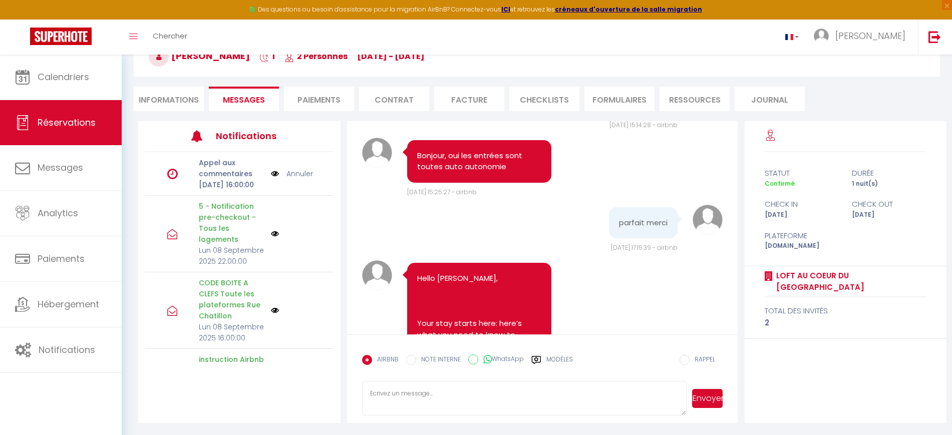
click at [150, 88] on li "Informations" at bounding box center [169, 99] width 70 height 25
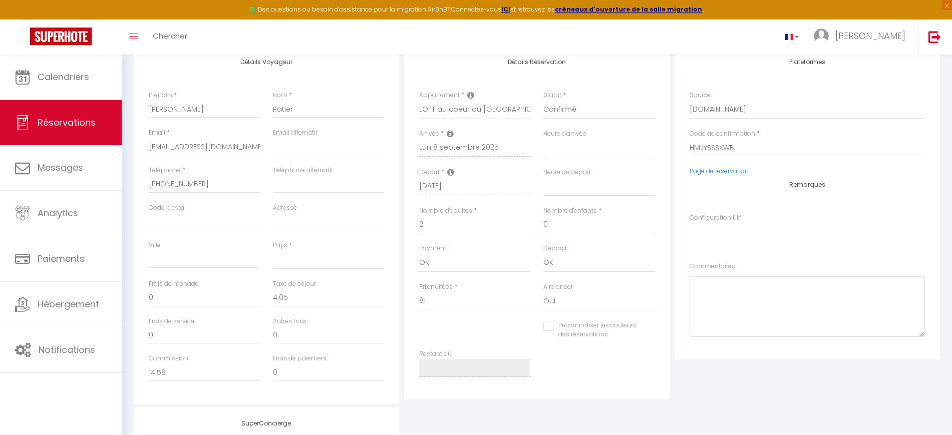
scroll to position [154, 0]
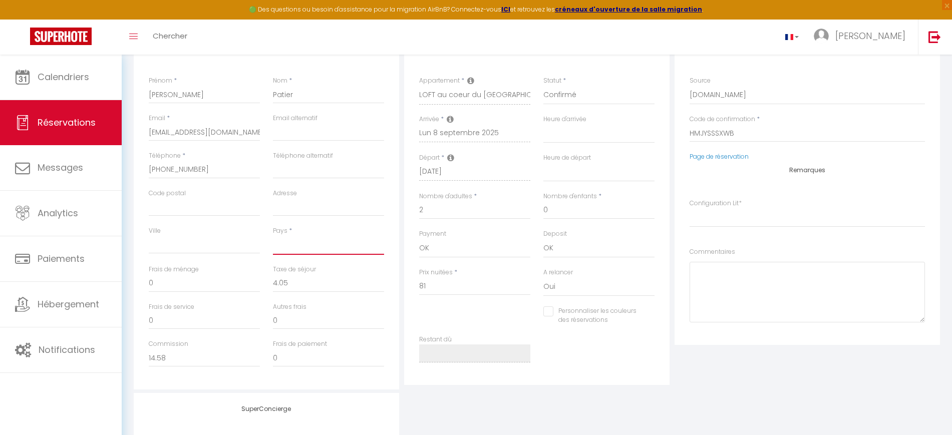
click at [290, 247] on select "[GEOGRAPHIC_DATA] [GEOGRAPHIC_DATA] [GEOGRAPHIC_DATA] [GEOGRAPHIC_DATA] [GEOGRA…" at bounding box center [328, 245] width 111 height 19
click at [273, 236] on select "[GEOGRAPHIC_DATA] [GEOGRAPHIC_DATA] [GEOGRAPHIC_DATA] [GEOGRAPHIC_DATA] [GEOGRA…" at bounding box center [328, 245] width 111 height 19
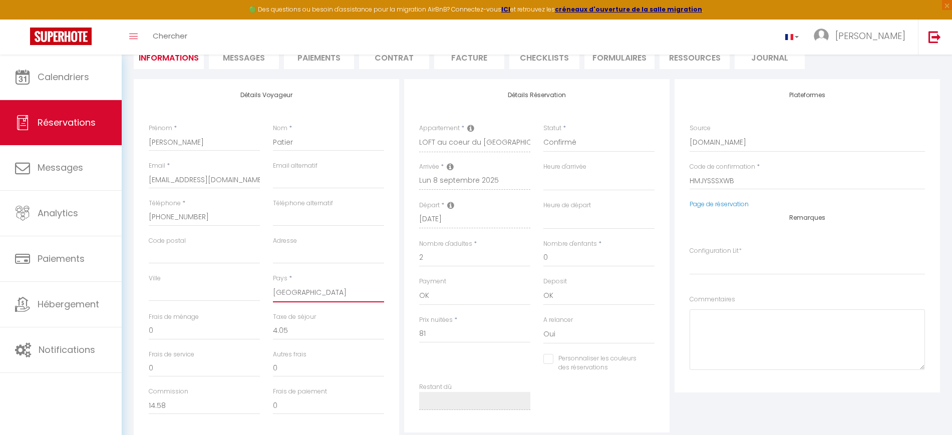
scroll to position [0, 0]
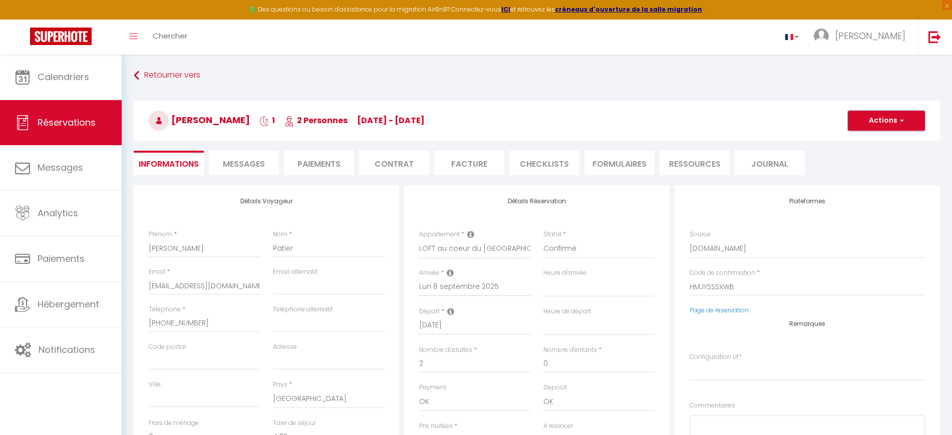
click at [890, 122] on button "Actions" at bounding box center [886, 121] width 77 height 20
click at [875, 141] on link "Enregistrer" at bounding box center [876, 142] width 79 height 13
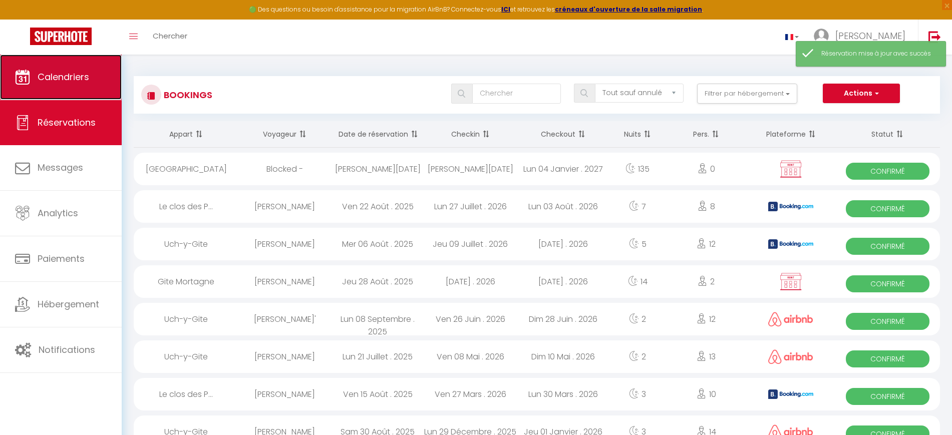
click at [67, 76] on span "Calendriers" at bounding box center [64, 77] width 52 height 13
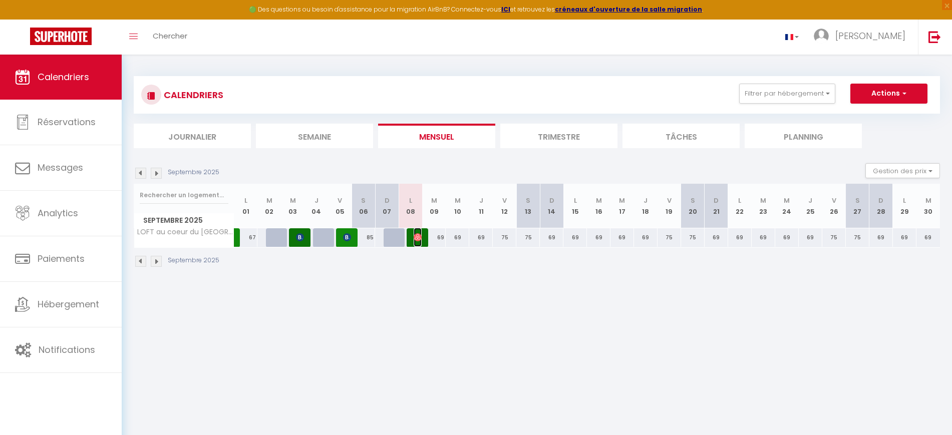
click at [416, 242] on span "[PERSON_NAME]" at bounding box center [418, 237] width 8 height 19
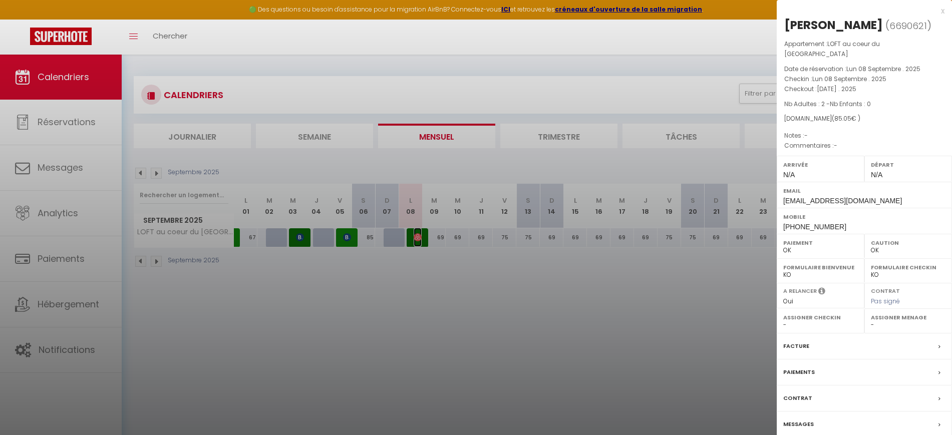
scroll to position [55, 0]
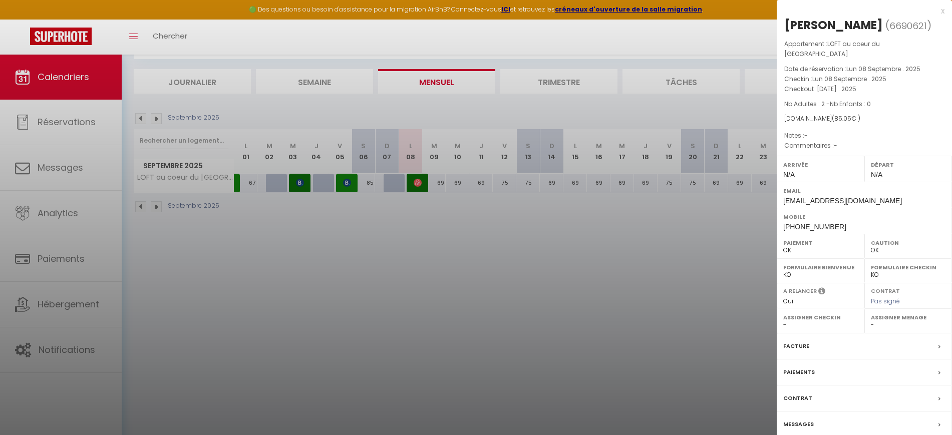
click at [801, 420] on div "Messages" at bounding box center [864, 425] width 175 height 26
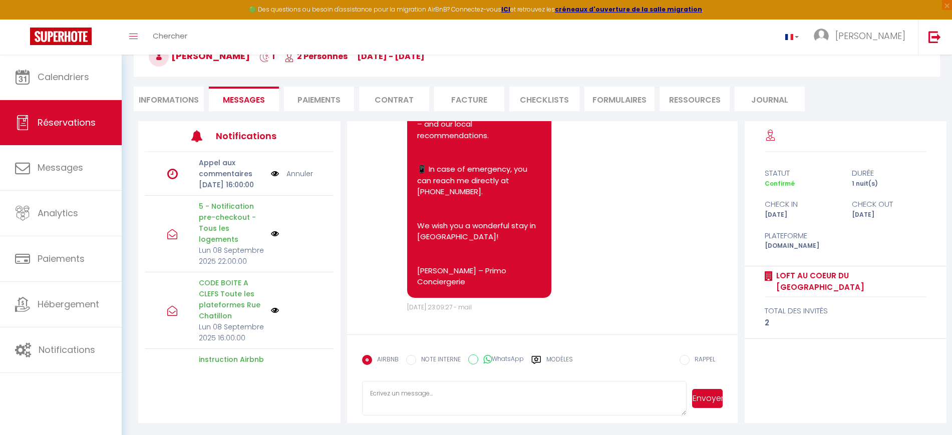
scroll to position [64, 0]
click at [555, 361] on label "Modèles" at bounding box center [559, 365] width 27 height 18
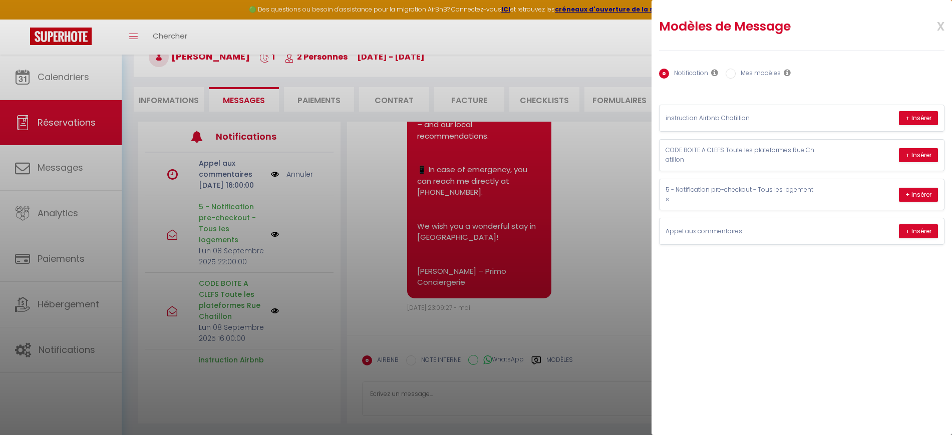
click at [732, 80] on div "Notification Mes modèles" at bounding box center [801, 74] width 285 height 21
click at [732, 76] on input "Mes modèles" at bounding box center [731, 74] width 10 height 10
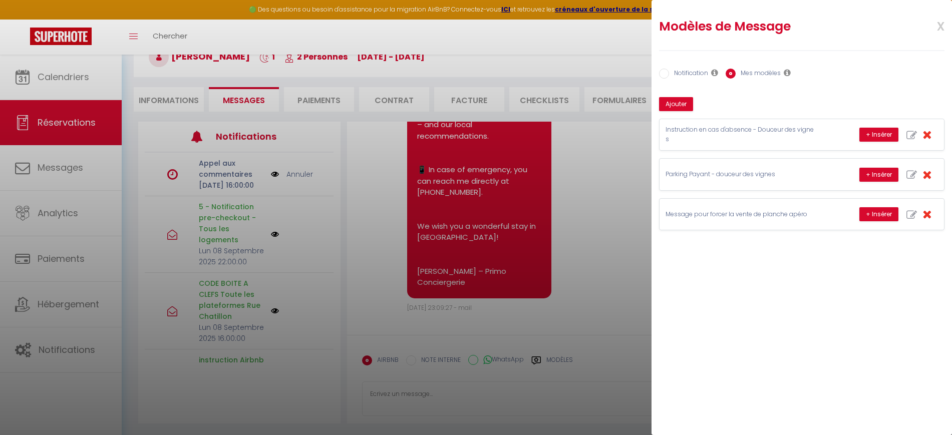
click at [682, 73] on label "Notification" at bounding box center [688, 74] width 39 height 11
click at [669, 73] on input "Notification" at bounding box center [664, 74] width 10 height 10
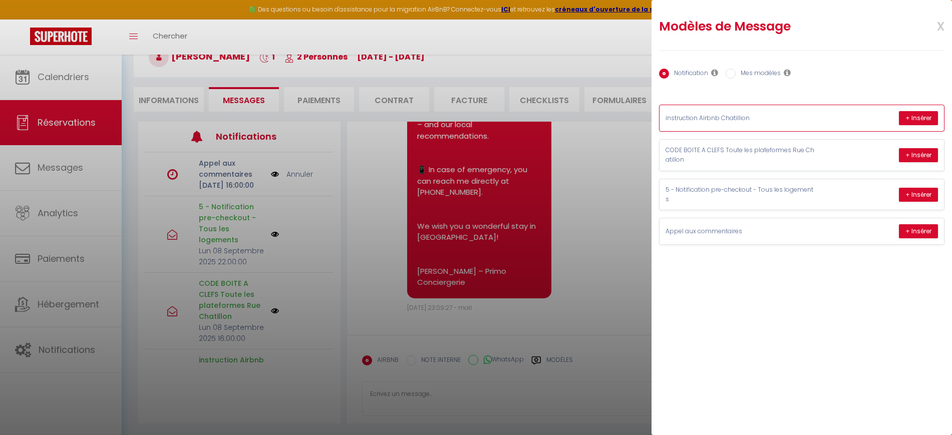
click at [804, 119] on p "instruction Airbnb Chatillion" at bounding box center [741, 119] width 150 height 10
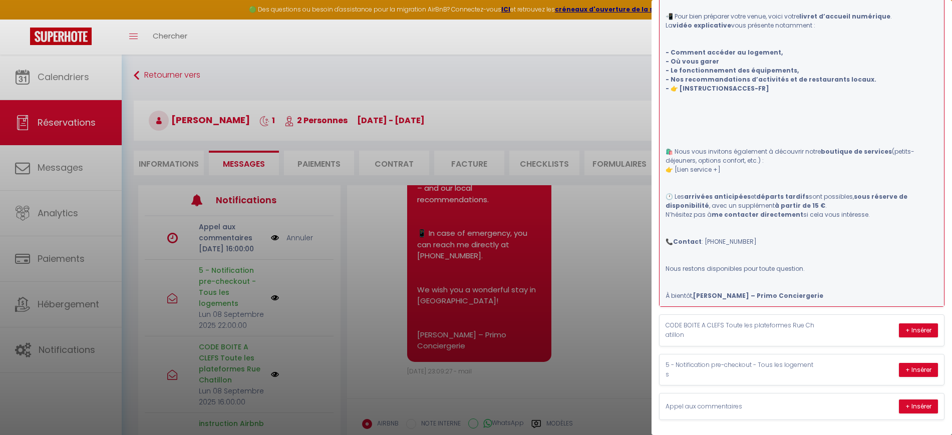
scroll to position [0, 0]
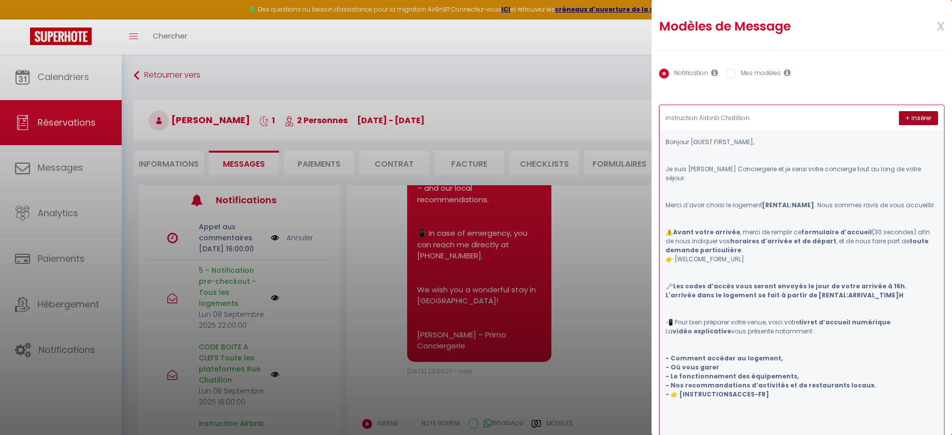
click at [899, 116] on button "+ Insérer" at bounding box center [918, 118] width 39 height 14
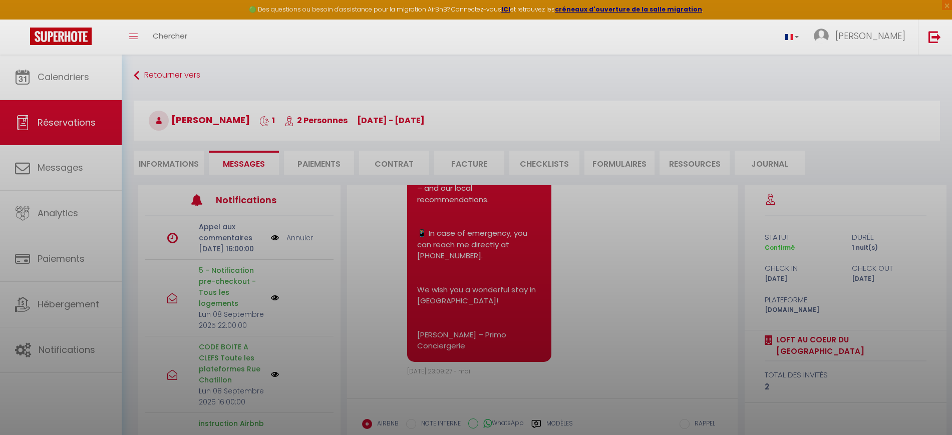
scroll to position [64, 0]
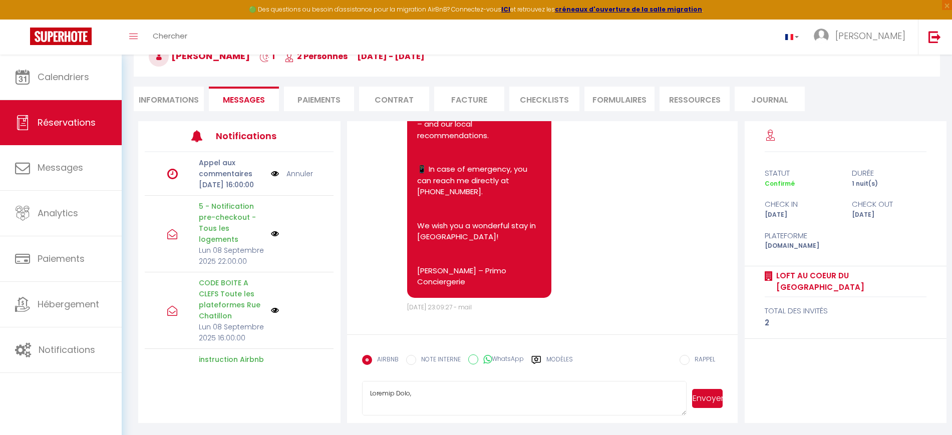
click at [716, 400] on button "Envoyer" at bounding box center [707, 398] width 31 height 19
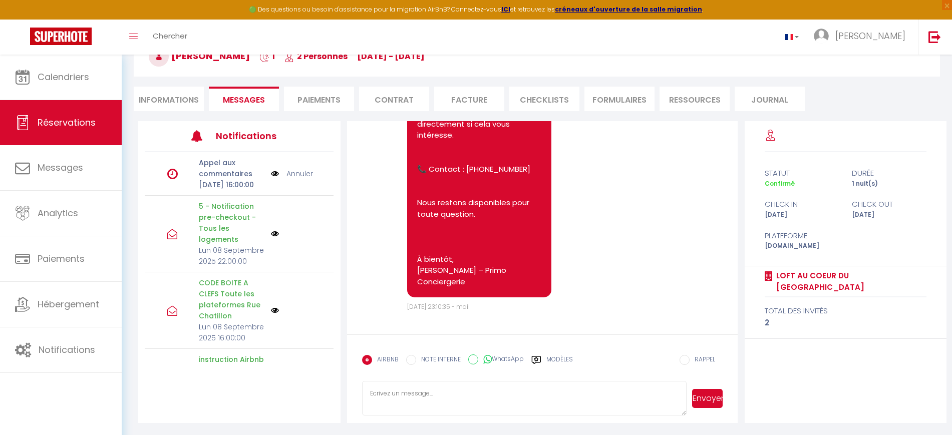
scroll to position [64, 0]
click at [559, 364] on label "Modèles" at bounding box center [559, 365] width 27 height 18
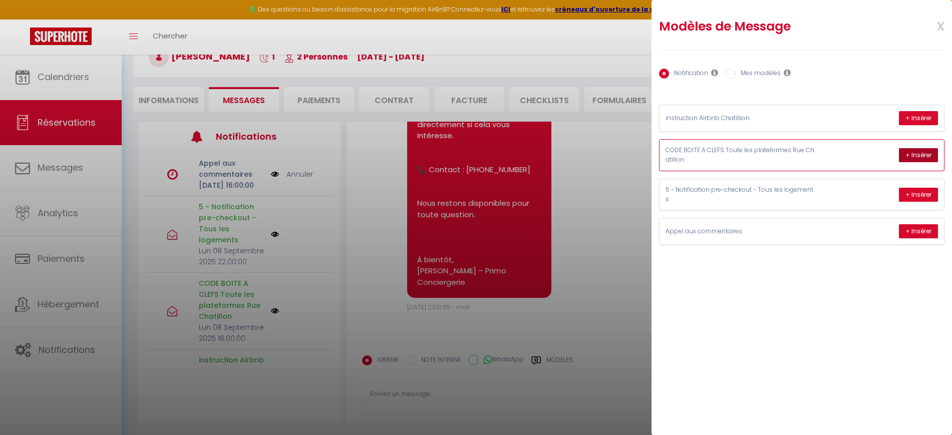
click at [917, 157] on button "+ Insérer" at bounding box center [918, 155] width 39 height 14
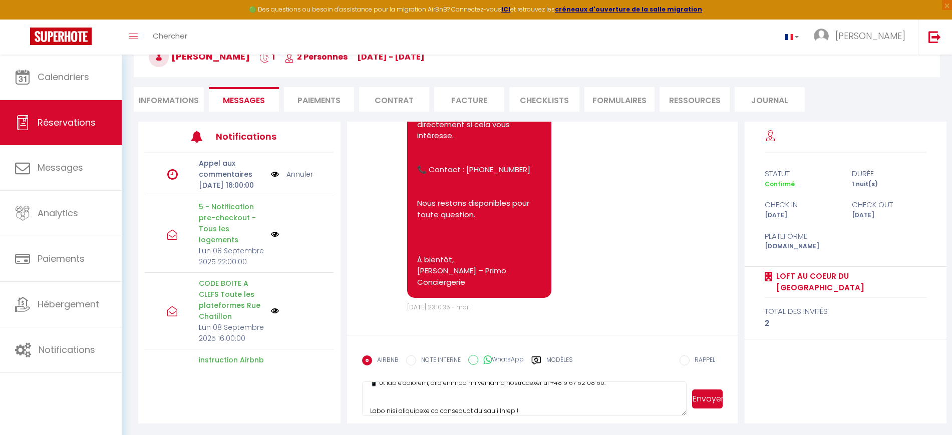
scroll to position [396, 0]
click at [699, 400] on button "Envoyer" at bounding box center [707, 399] width 31 height 19
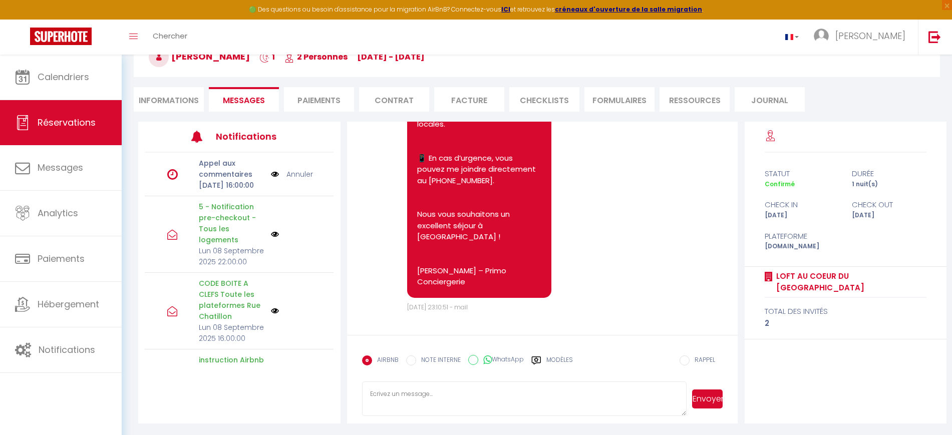
scroll to position [64, 0]
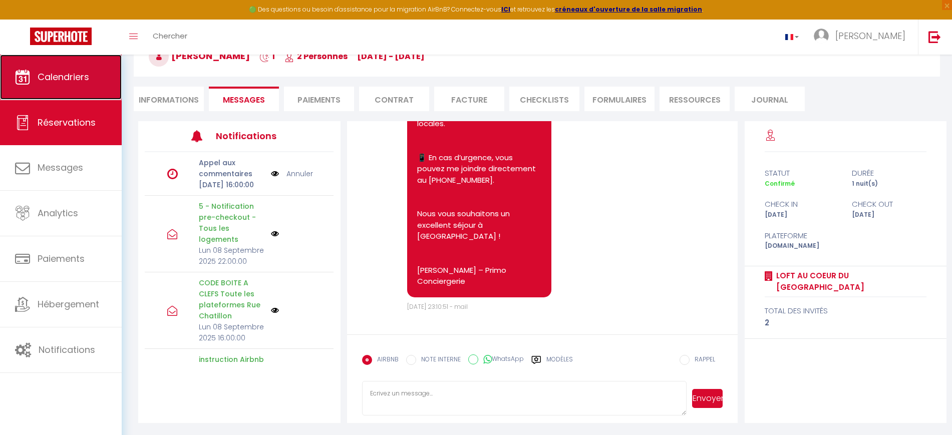
click at [93, 77] on link "Calendriers" at bounding box center [61, 77] width 122 height 45
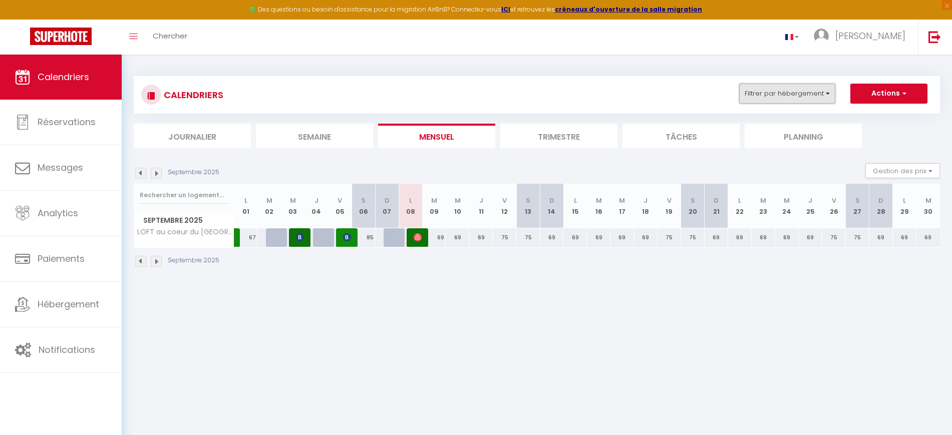
click at [816, 98] on button "Filtrer par hébergement" at bounding box center [787, 94] width 96 height 20
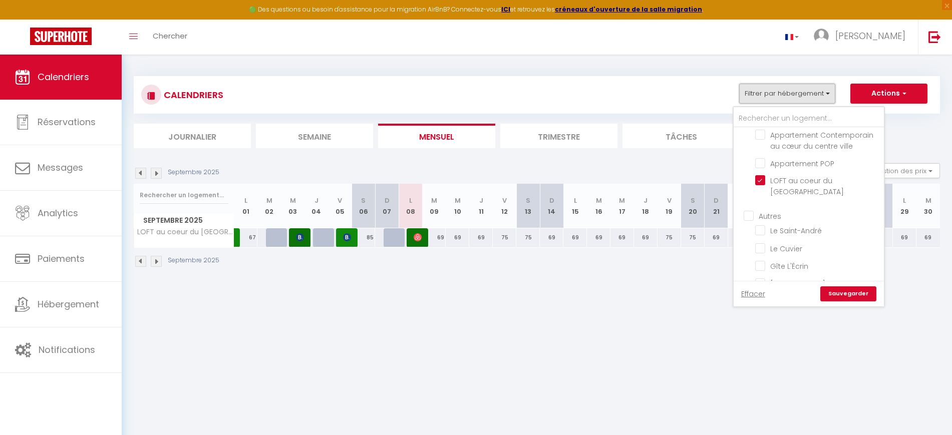
scroll to position [590, 0]
click at [790, 185] on input "LOFT au coeur du [GEOGRAPHIC_DATA]" at bounding box center [817, 180] width 125 height 10
click at [791, 181] on span "Cosy Tournusien" at bounding box center [800, 176] width 60 height 10
click at [791, 180] on input "Cosy Tournusien" at bounding box center [817, 175] width 125 height 10
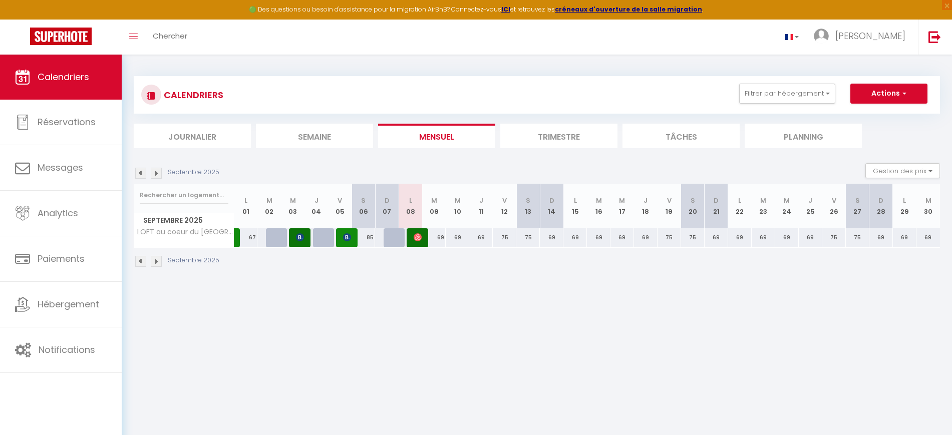
click at [789, 82] on div "CALENDRIERS Filtrer par hébergement [GEOGRAPHIC_DATA] [GEOGRAPHIC_DATA] [GEOGRA…" at bounding box center [537, 95] width 806 height 38
click at [784, 88] on button "Filtrer par hébergement" at bounding box center [787, 94] width 96 height 20
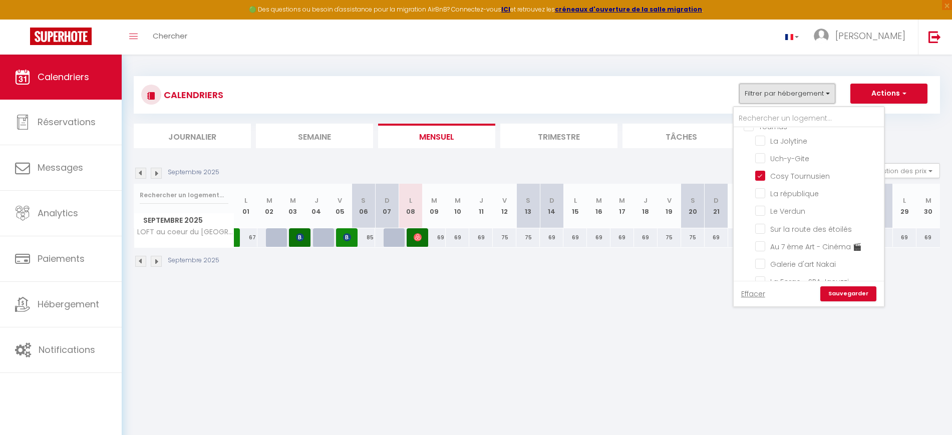
scroll to position [185, 0]
click at [858, 291] on link "Sauvegarder" at bounding box center [848, 293] width 56 height 15
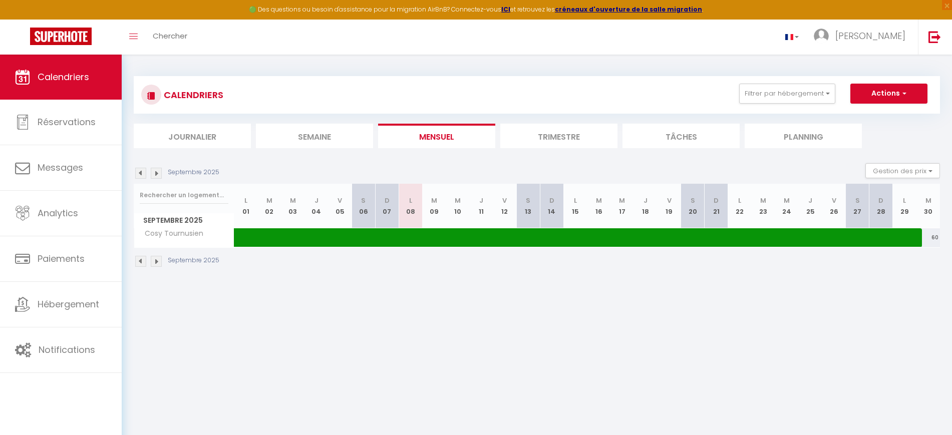
click at [141, 174] on img at bounding box center [140, 173] width 11 height 11
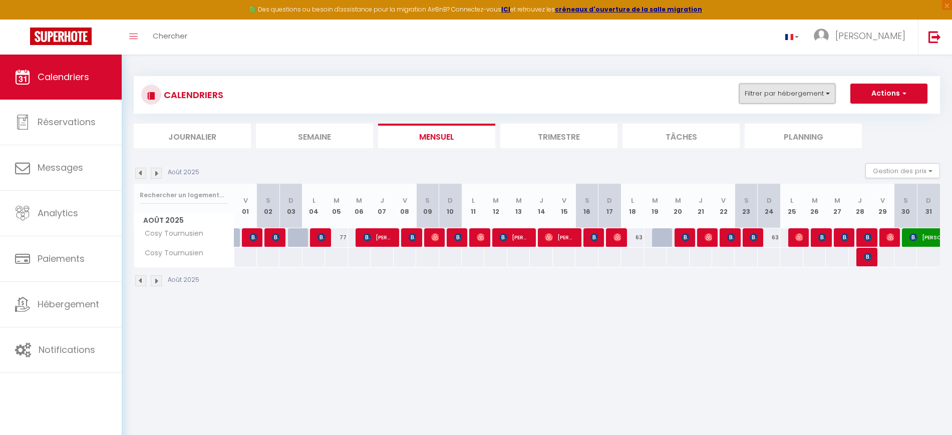
click at [767, 94] on button "Filtrer par hébergement" at bounding box center [787, 94] width 96 height 20
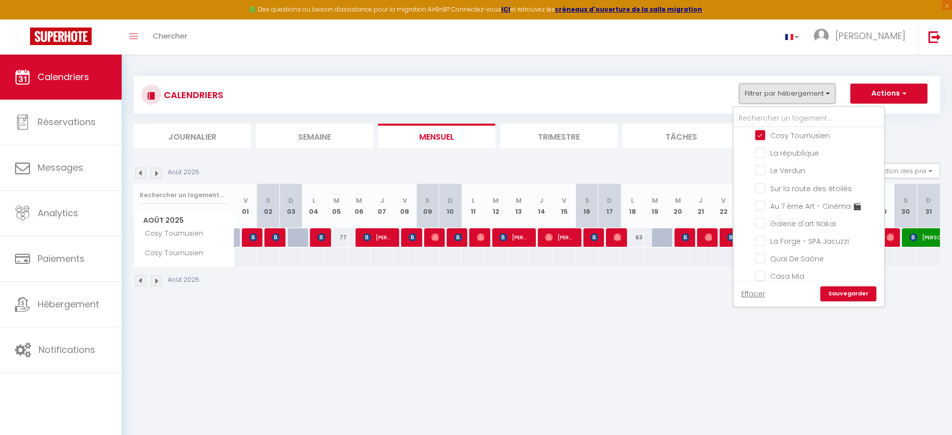
scroll to position [170, 0]
click at [797, 185] on input "Cosy Tournusien" at bounding box center [817, 180] width 125 height 10
click at [790, 196] on input "Gîte L'Écrin" at bounding box center [817, 196] width 125 height 10
click at [868, 294] on link "Sauvegarder" at bounding box center [848, 293] width 56 height 15
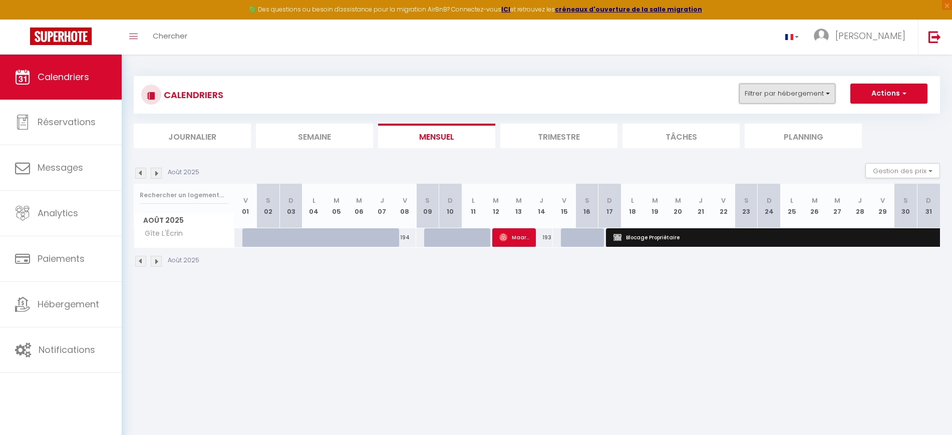
click at [782, 90] on button "Filtrer par hébergement" at bounding box center [787, 94] width 96 height 20
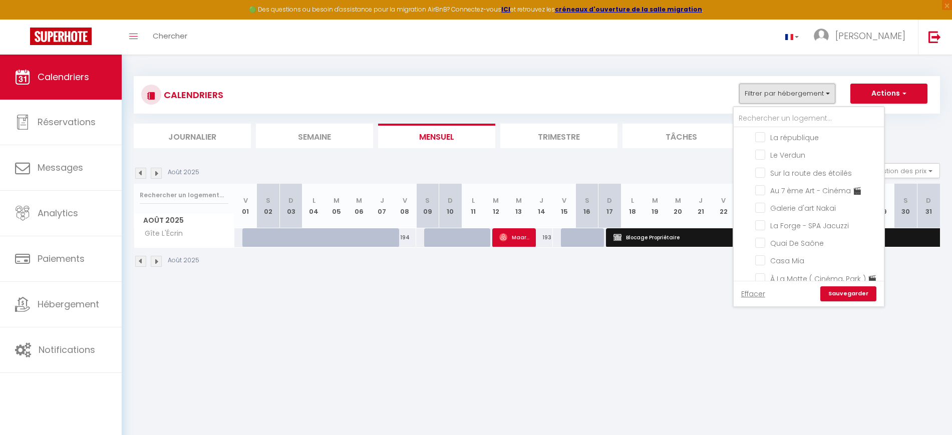
scroll to position [232, 0]
click at [794, 176] on input "Sur la route des étoilés" at bounding box center [817, 171] width 125 height 10
click at [791, 204] on input "Gîte L'Écrin" at bounding box center [817, 199] width 125 height 10
click at [846, 299] on link "Sauvegarder" at bounding box center [848, 293] width 56 height 15
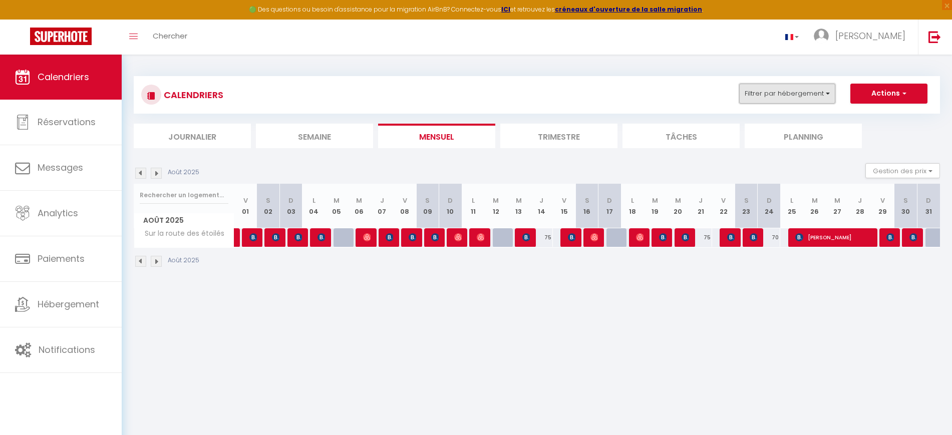
click at [806, 96] on button "Filtrer par hébergement" at bounding box center [787, 94] width 96 height 20
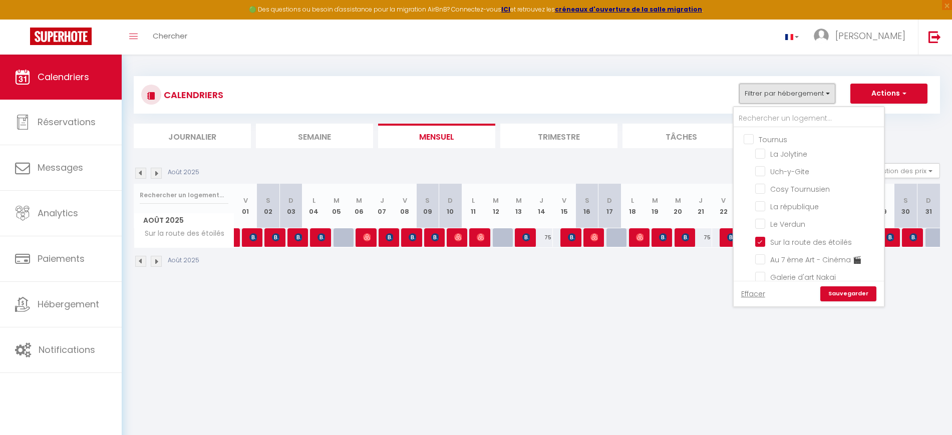
scroll to position [169, 0]
click at [787, 240] on span "Sur la route des étoilés" at bounding box center [811, 235] width 82 height 10
click at [787, 238] on input "Sur la route des étoilés" at bounding box center [817, 233] width 125 height 10
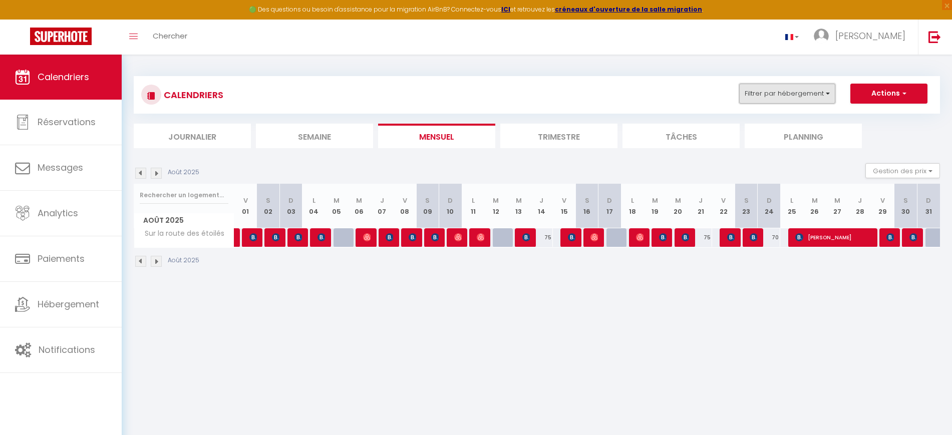
click at [785, 88] on button "Filtrer par hébergement" at bounding box center [787, 94] width 96 height 20
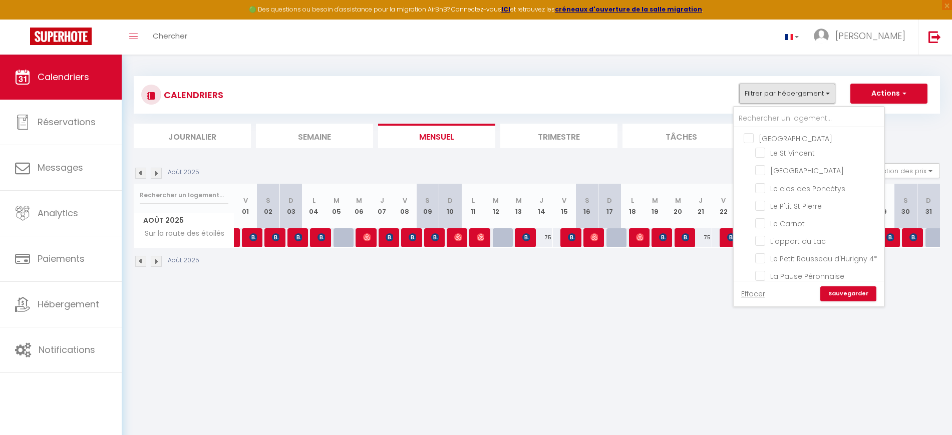
scroll to position [2, 0]
click at [793, 186] on input "Le clos des Poncétys" at bounding box center [817, 186] width 125 height 10
click at [854, 295] on link "Sauvegarder" at bounding box center [848, 293] width 56 height 15
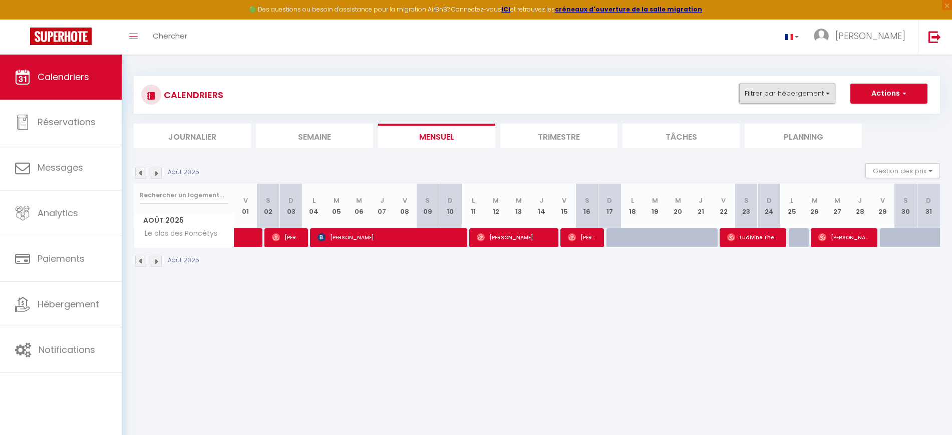
click at [791, 91] on button "Filtrer par hébergement" at bounding box center [787, 94] width 96 height 20
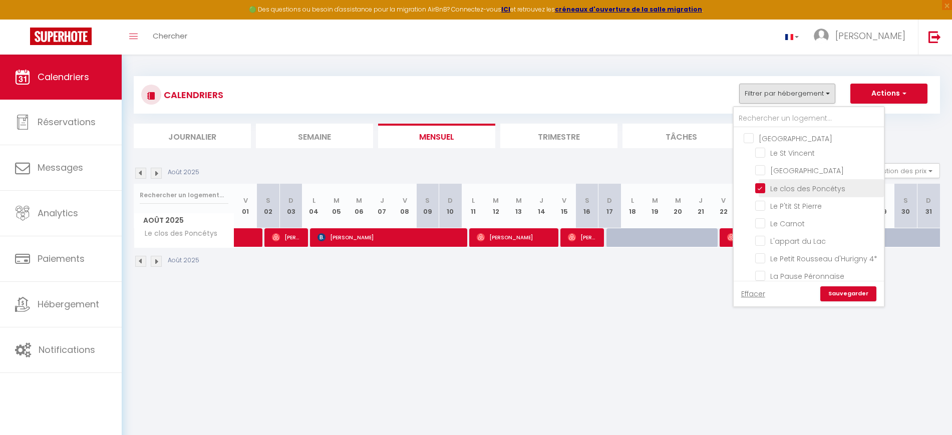
click at [782, 187] on input "Le clos des Poncétys" at bounding box center [817, 187] width 125 height 10
click at [810, 204] on input "Quai De Saône" at bounding box center [817, 199] width 125 height 10
click at [853, 293] on link "Sauvegarder" at bounding box center [848, 293] width 56 height 15
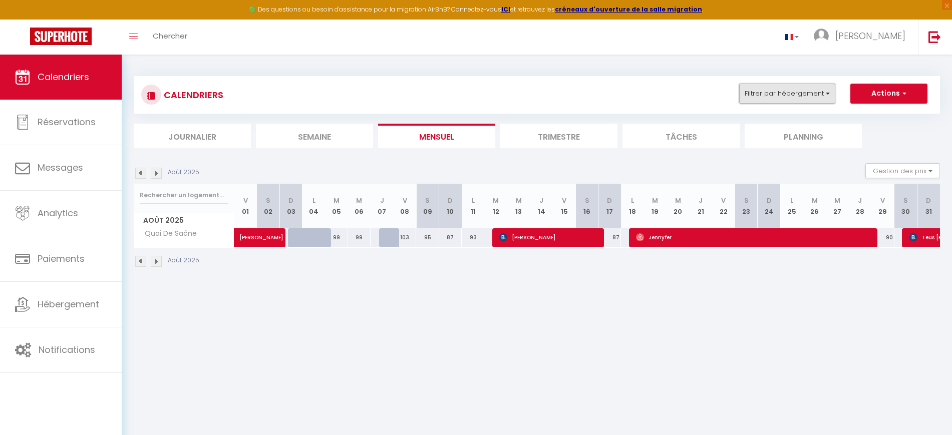
click at [795, 89] on button "Filtrer par hébergement" at bounding box center [787, 94] width 96 height 20
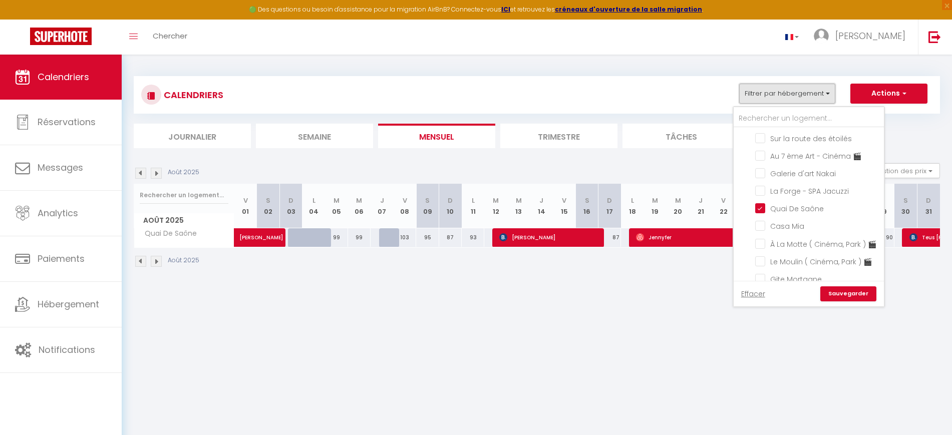
scroll to position [295, 0]
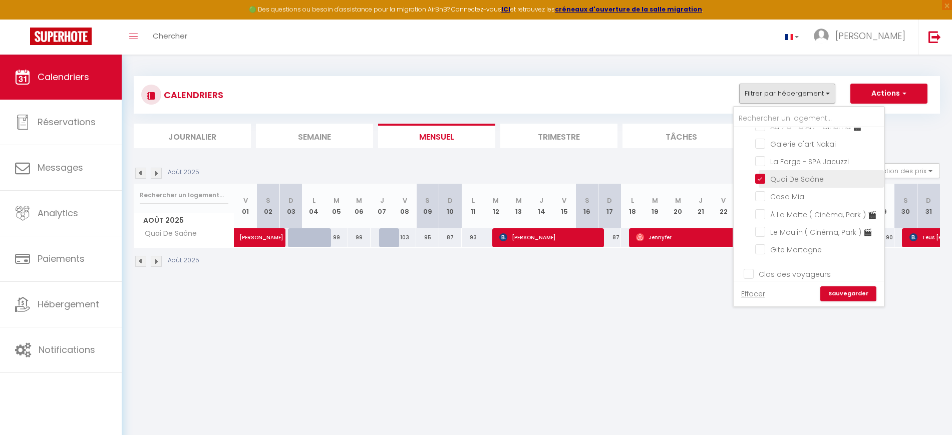
click at [800, 188] on li "Quai De Saône" at bounding box center [821, 179] width 125 height 18
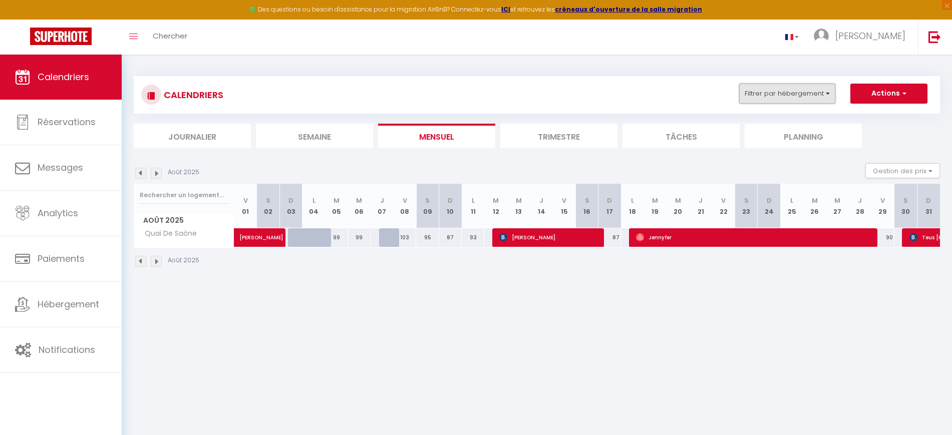
click at [803, 100] on button "Filtrer par hébergement" at bounding box center [787, 94] width 96 height 20
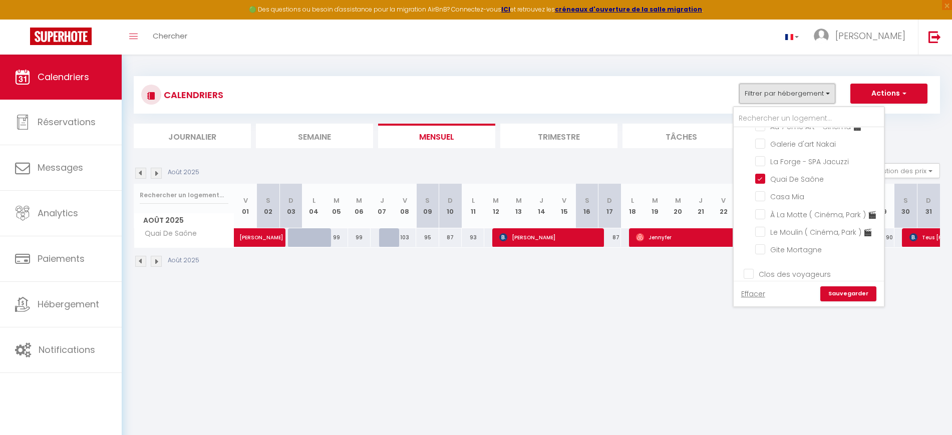
scroll to position [305, 0]
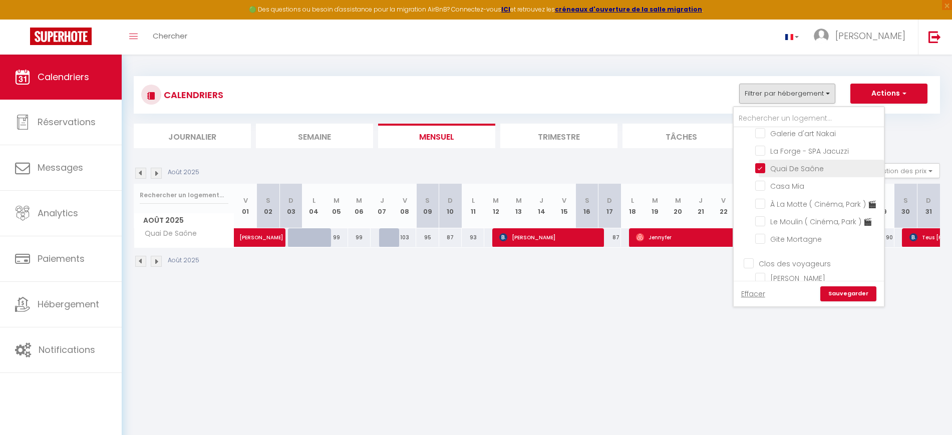
click at [794, 173] on input "Quai De Saône" at bounding box center [817, 168] width 125 height 10
click at [802, 243] on input "Gite Mortagne" at bounding box center [817, 238] width 125 height 10
click at [842, 294] on link "Sauvegarder" at bounding box center [848, 293] width 56 height 15
